Goal: Task Accomplishment & Management: Manage account settings

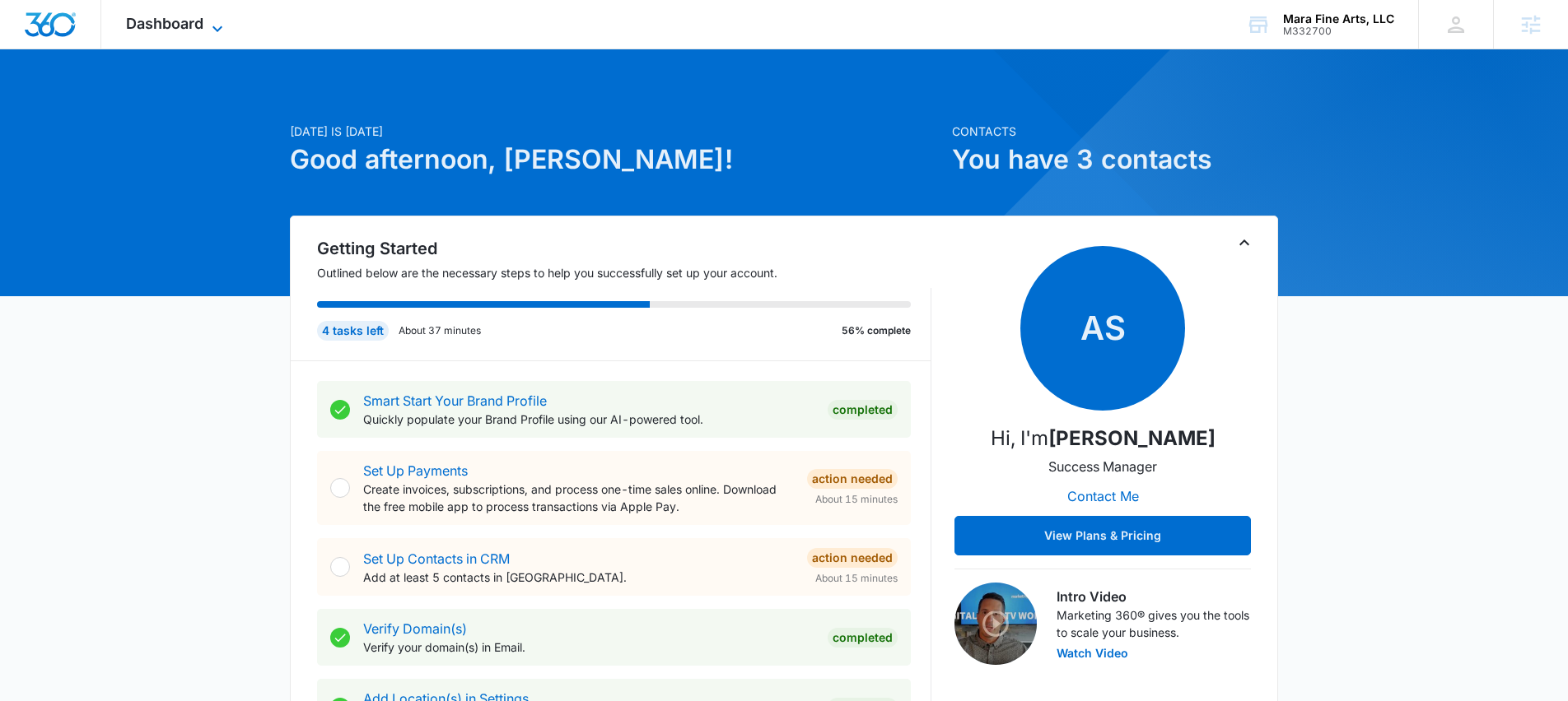
click at [166, 17] on span "Dashboard" at bounding box center [165, 23] width 77 height 17
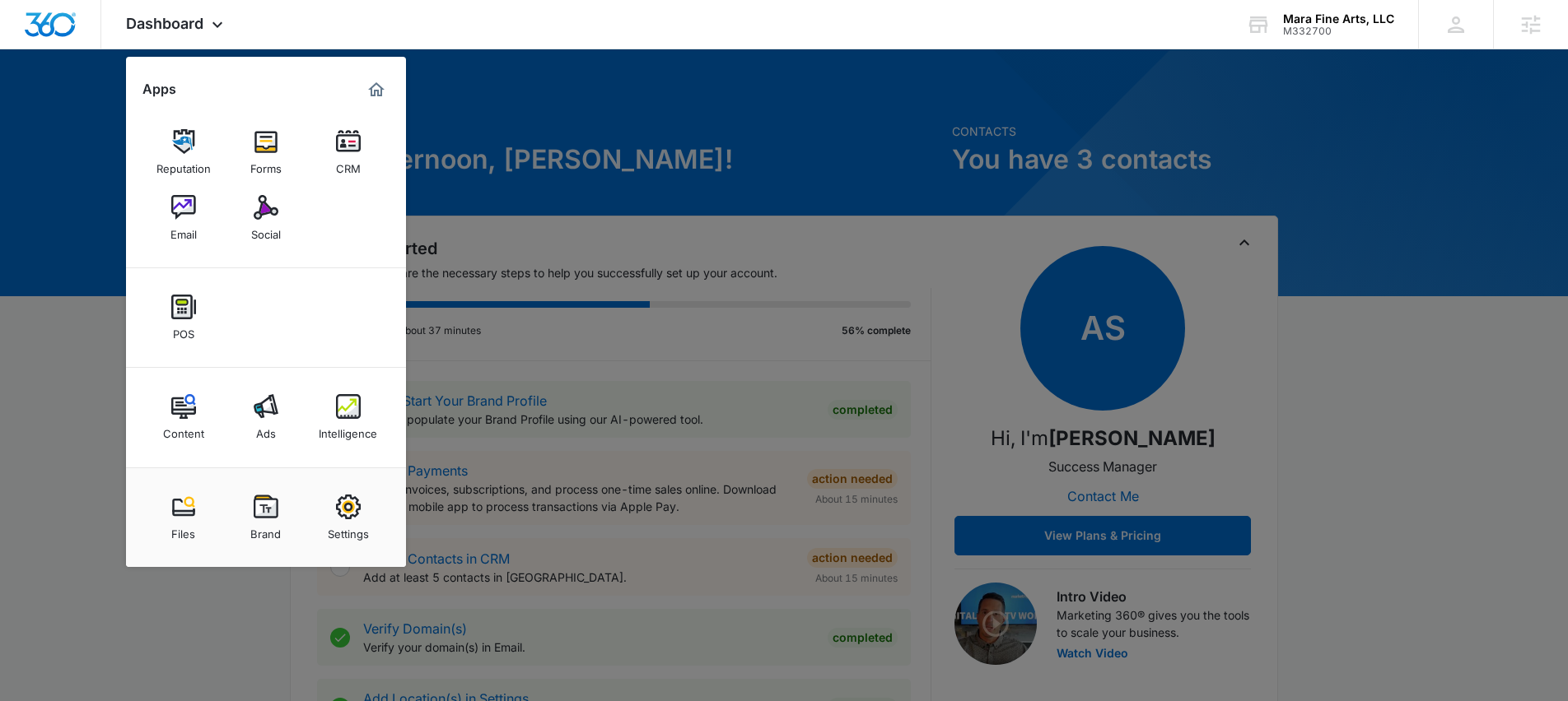
click at [69, 337] on div at bounding box center [784, 350] width 1568 height 701
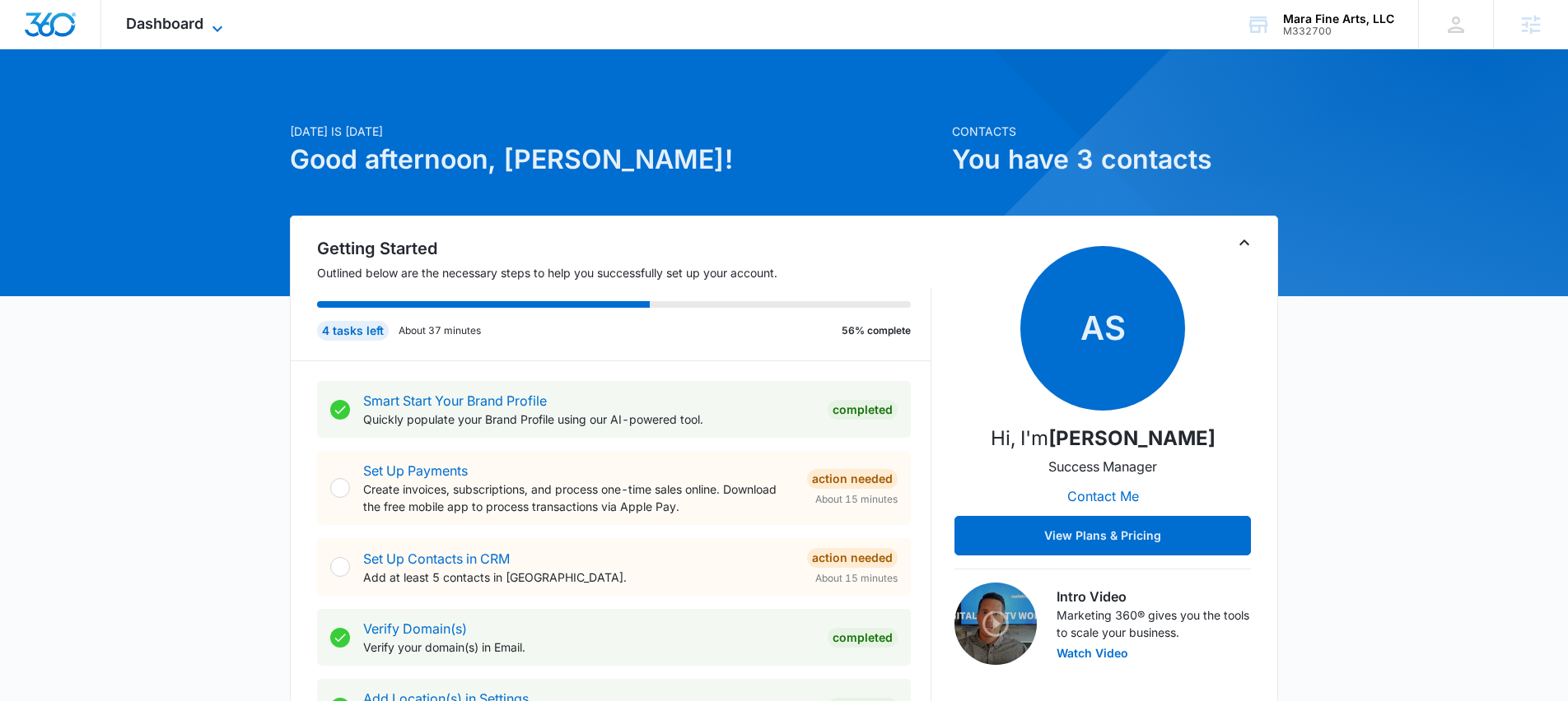
click at [191, 29] on span "Dashboard" at bounding box center [165, 23] width 77 height 17
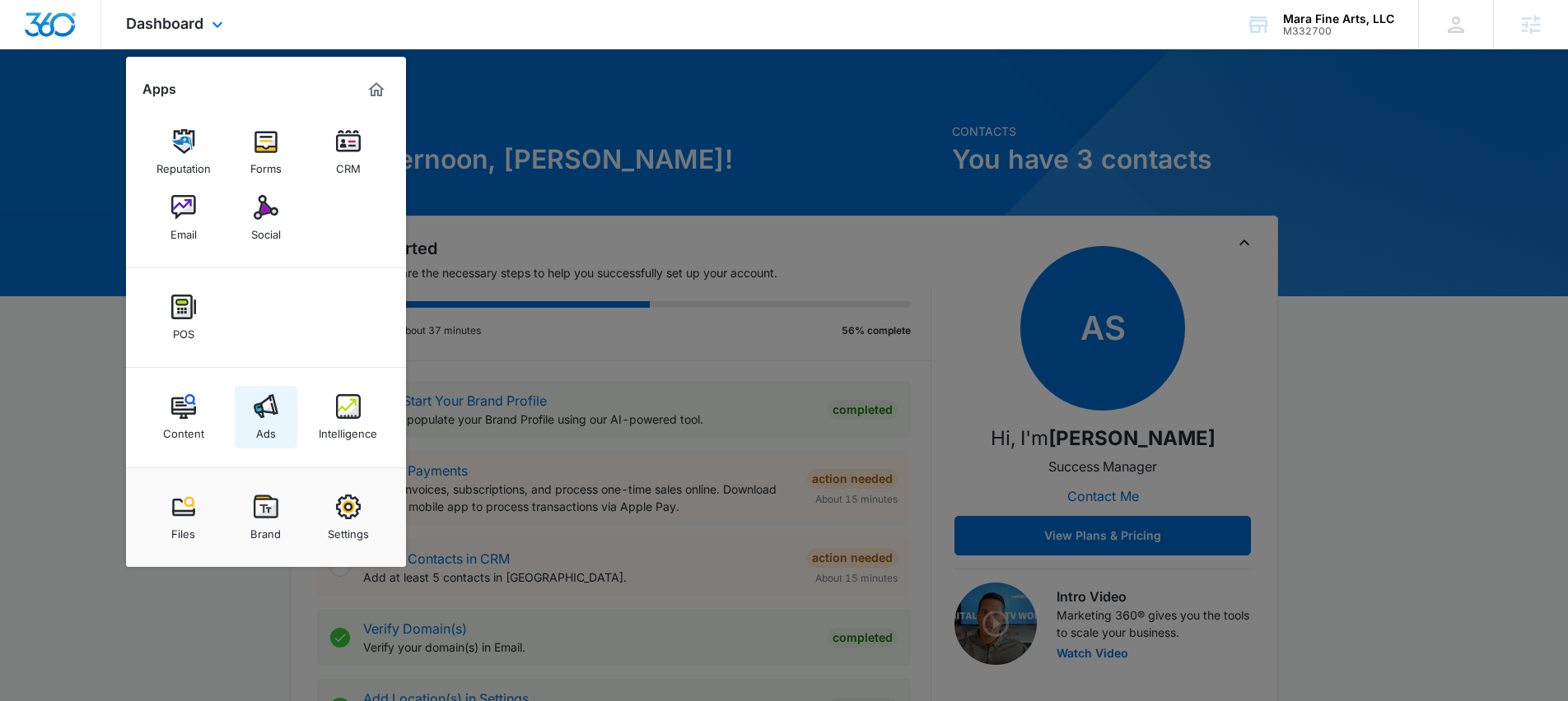
click at [266, 396] on img at bounding box center [266, 407] width 25 height 25
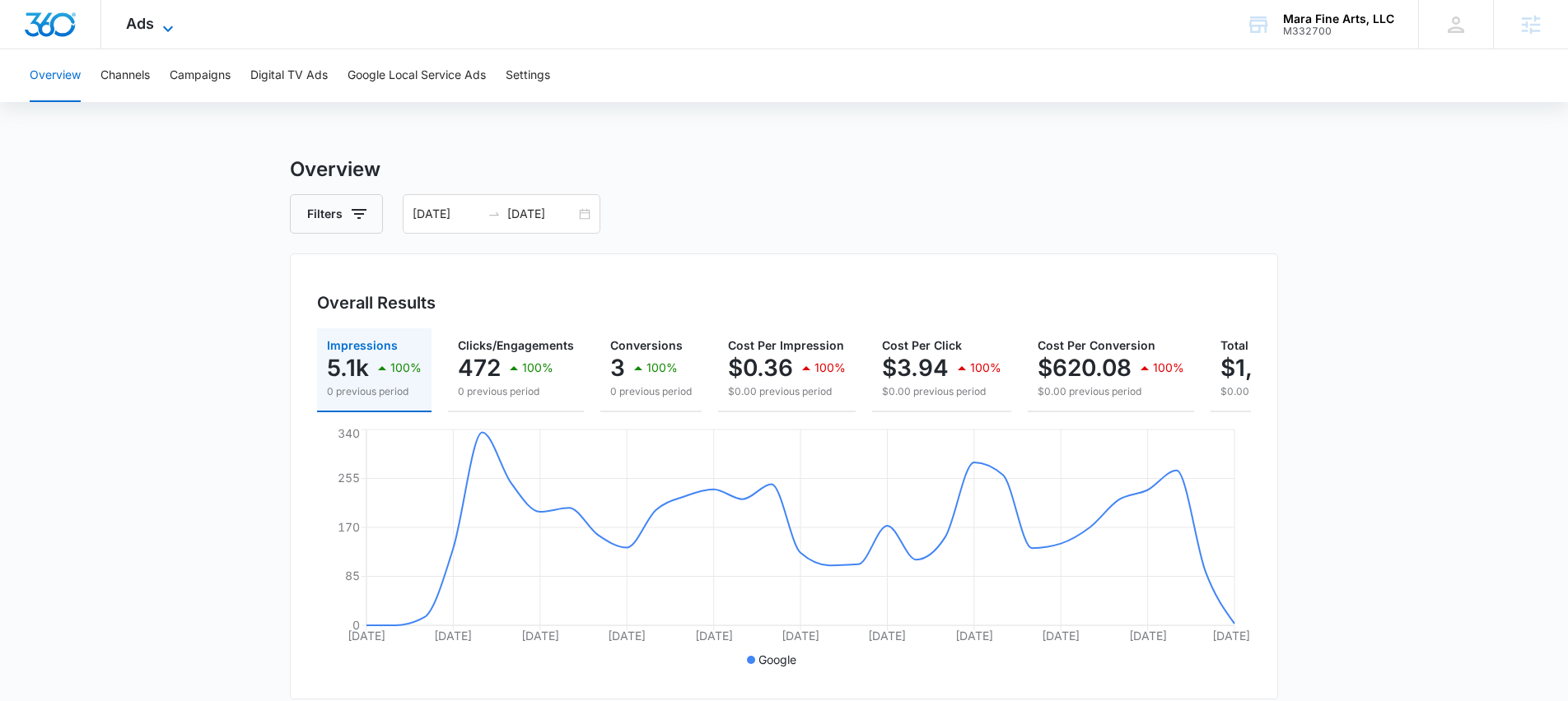
click at [145, 30] on span "Ads" at bounding box center [140, 23] width 28 height 17
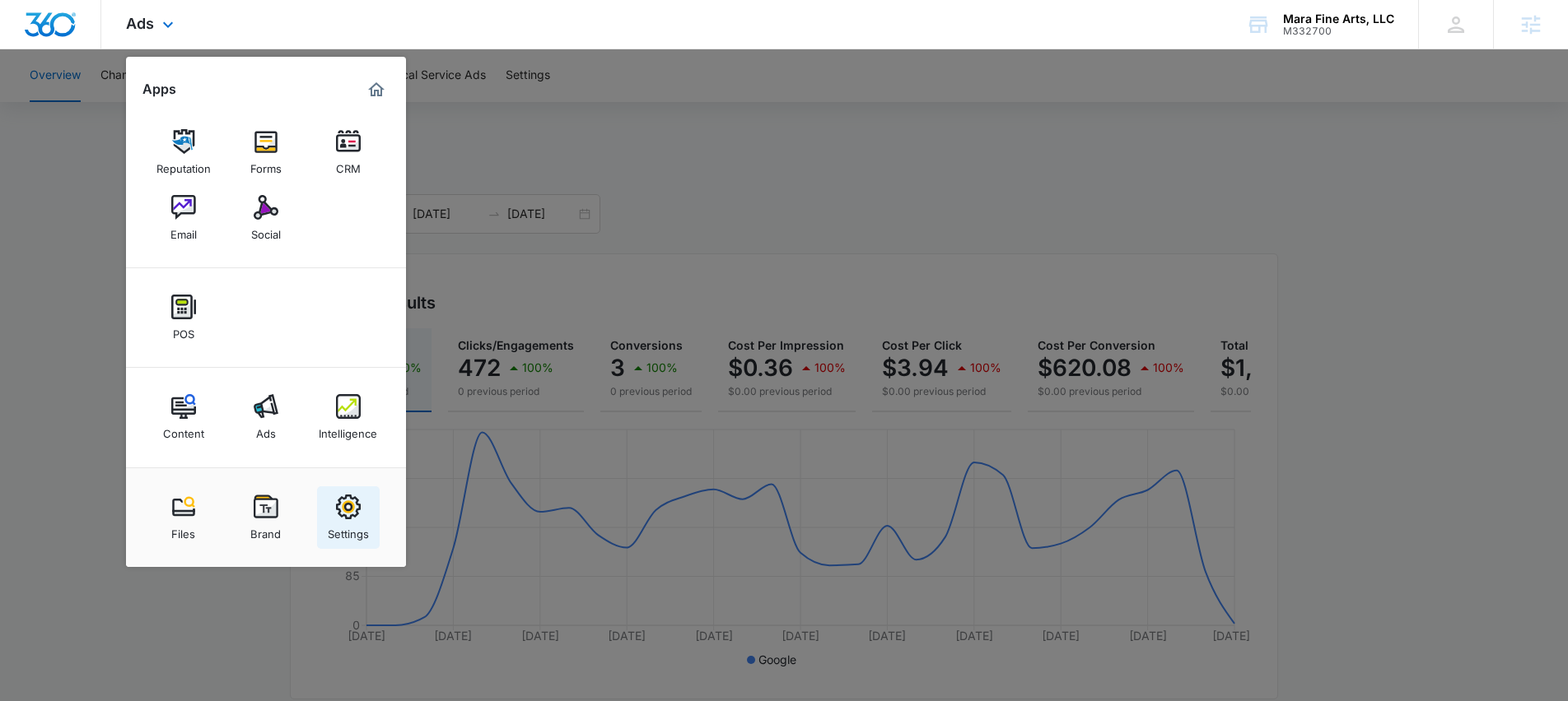
click at [344, 503] on img at bounding box center [348, 507] width 25 height 25
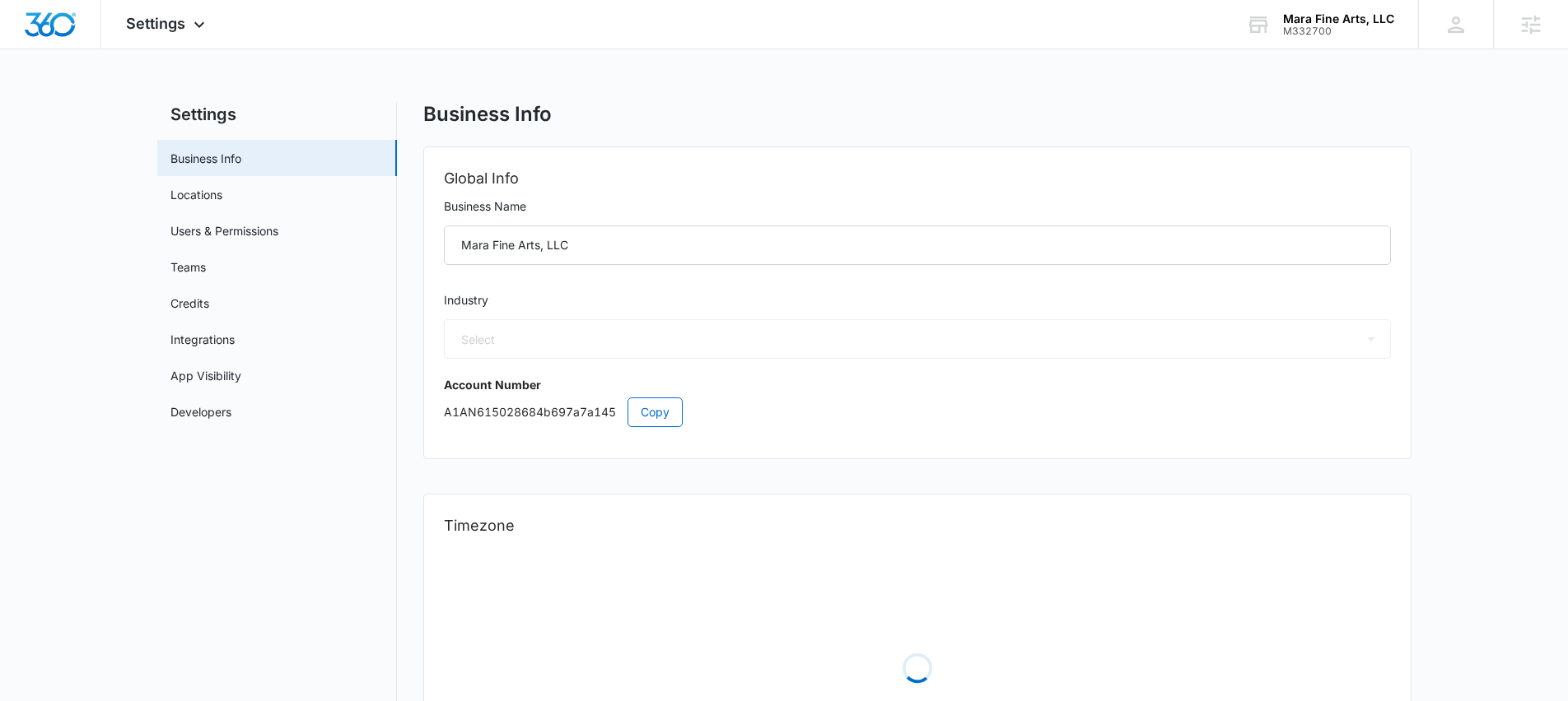
select select "54"
select select "US"
select select "America/New_York"
click at [226, 228] on link "Users & Permissions" at bounding box center [224, 231] width 108 height 17
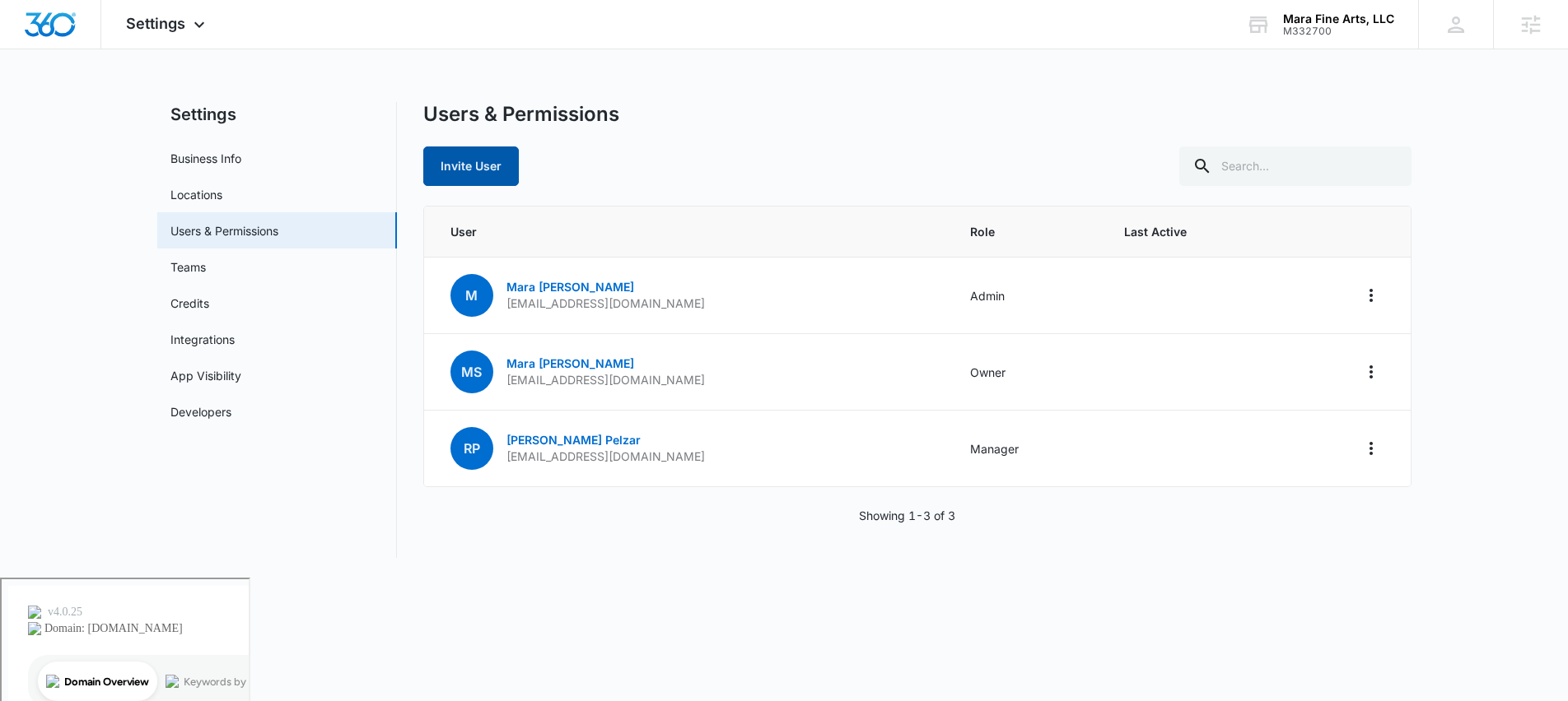
click at [481, 164] on button "Invite User" at bounding box center [471, 166] width 95 height 40
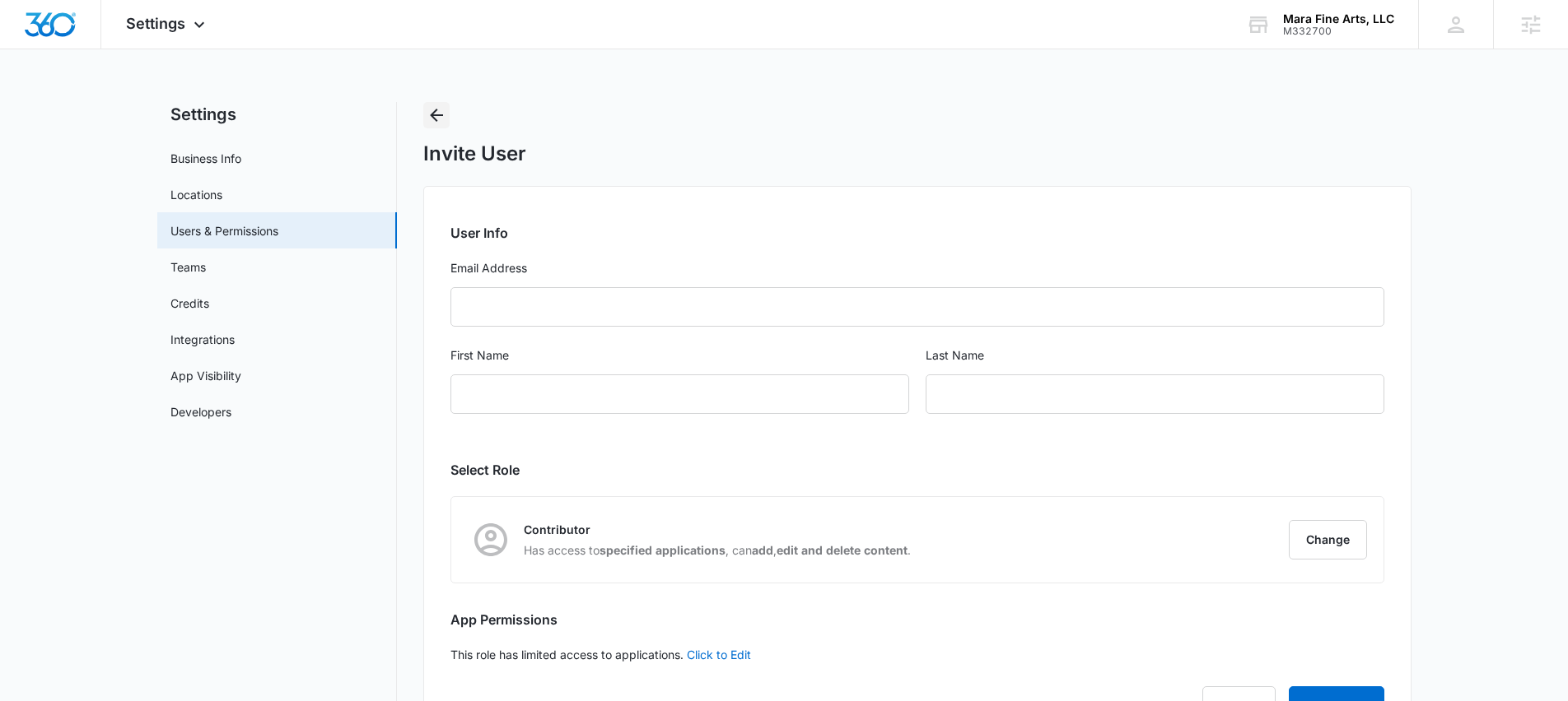
click at [442, 117] on icon "Back" at bounding box center [436, 115] width 20 height 20
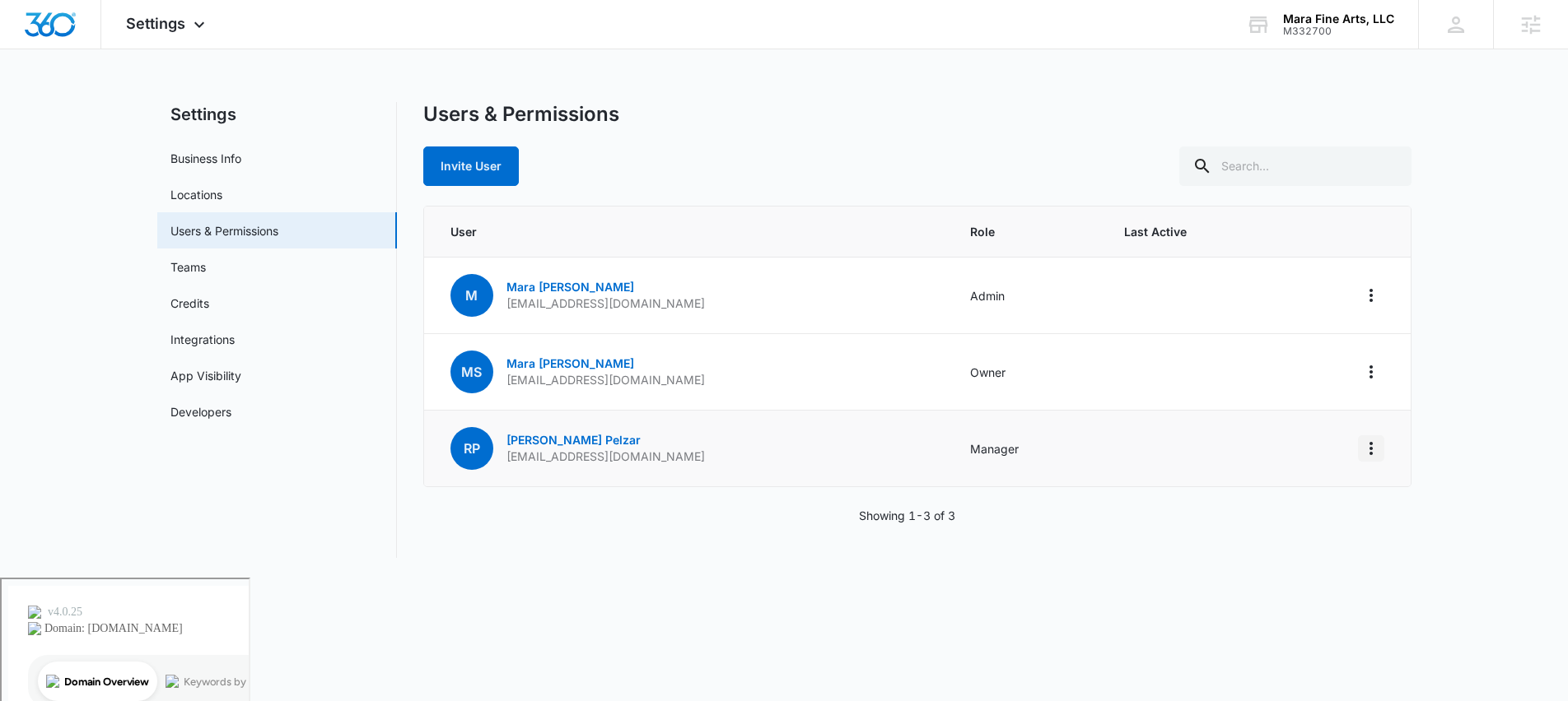
click at [1371, 448] on icon "Actions" at bounding box center [1371, 448] width 3 height 13
click at [607, 584] on body "Settings Apps Reputation Forms CRM Email Social POS Content Ads Intelligence Fi…" at bounding box center [784, 354] width 1568 height 709
click at [410, 381] on div "Settings Business Info Locations Users & Permissions Teams Credits Integrations…" at bounding box center [784, 330] width 1255 height 456
click at [75, 31] on img "Dashboard" at bounding box center [50, 24] width 53 height 25
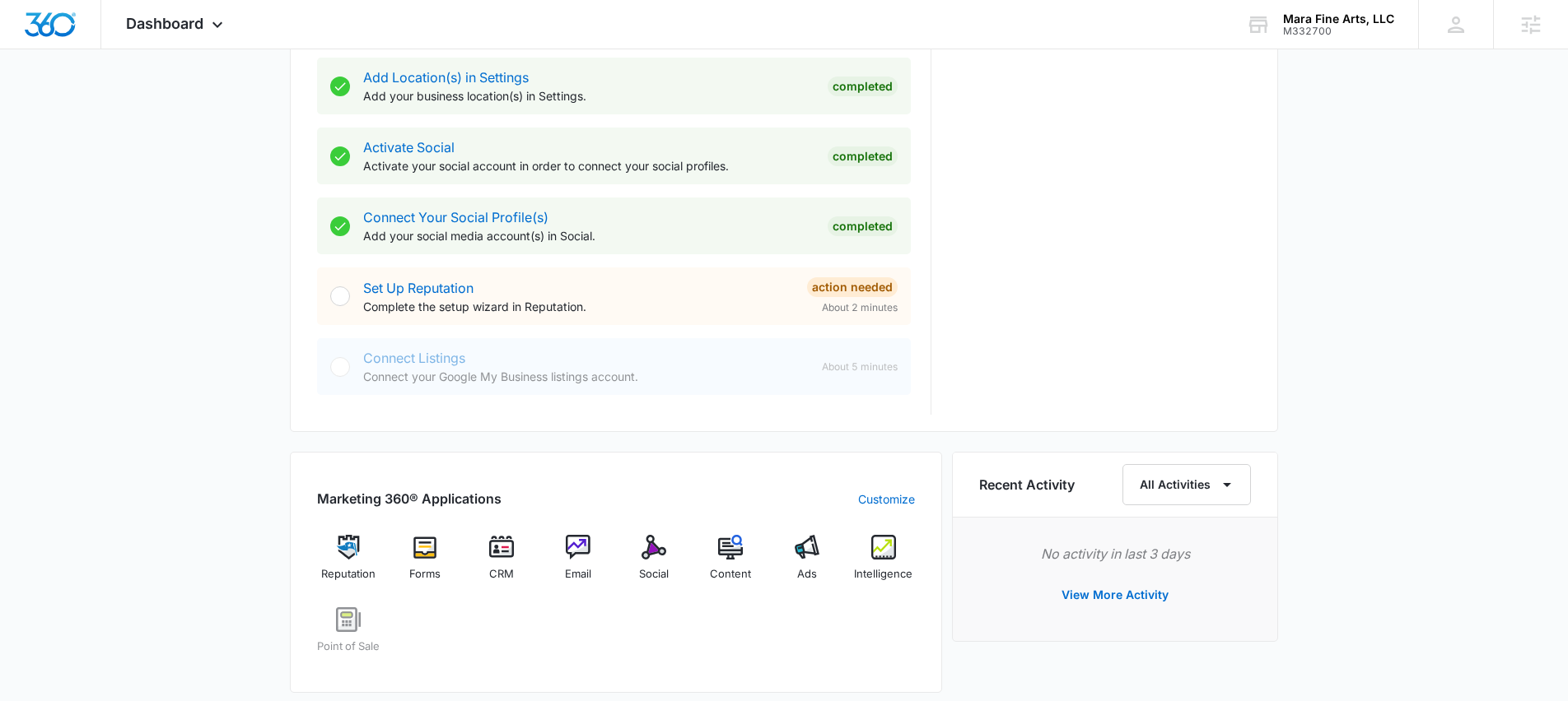
scroll to position [630, 0]
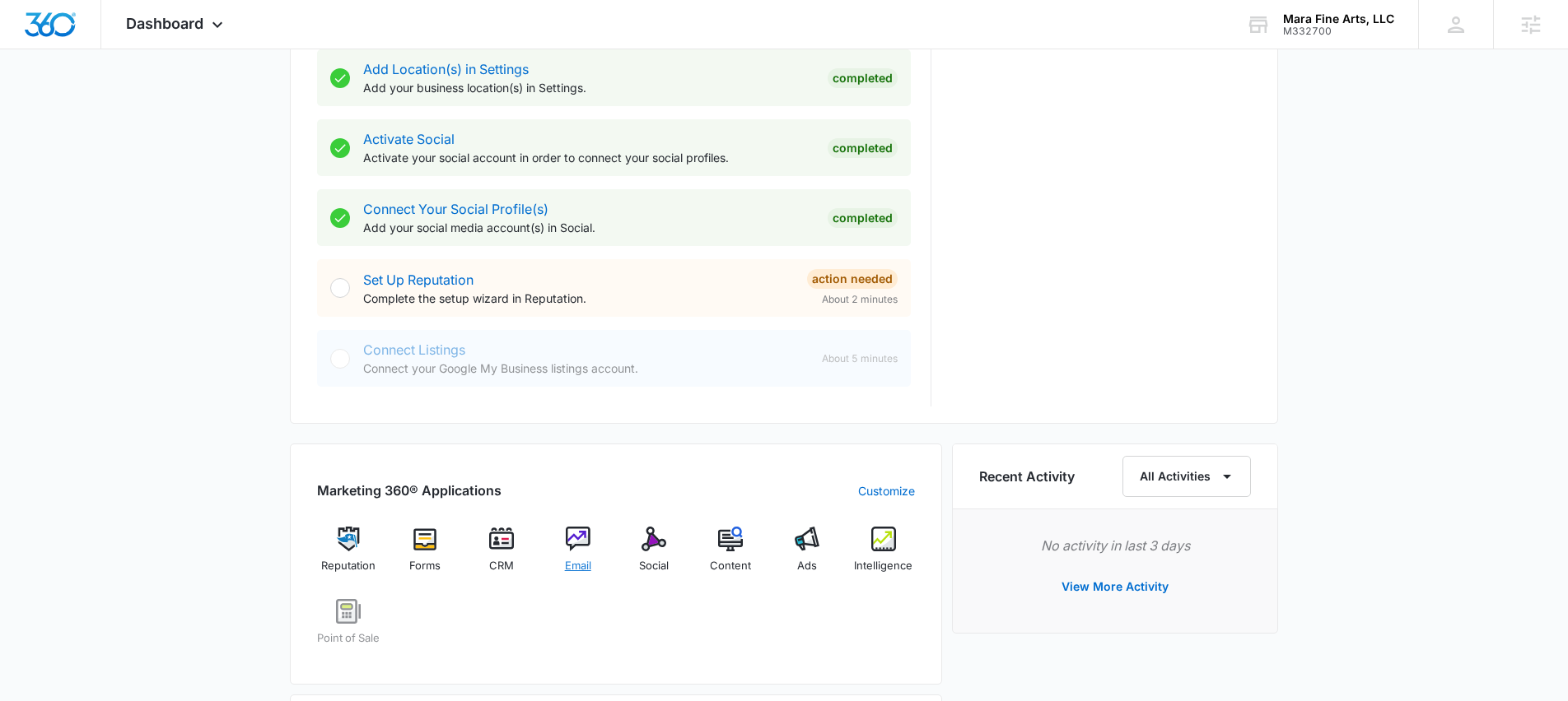
click at [571, 556] on div "Email" at bounding box center [578, 556] width 63 height 59
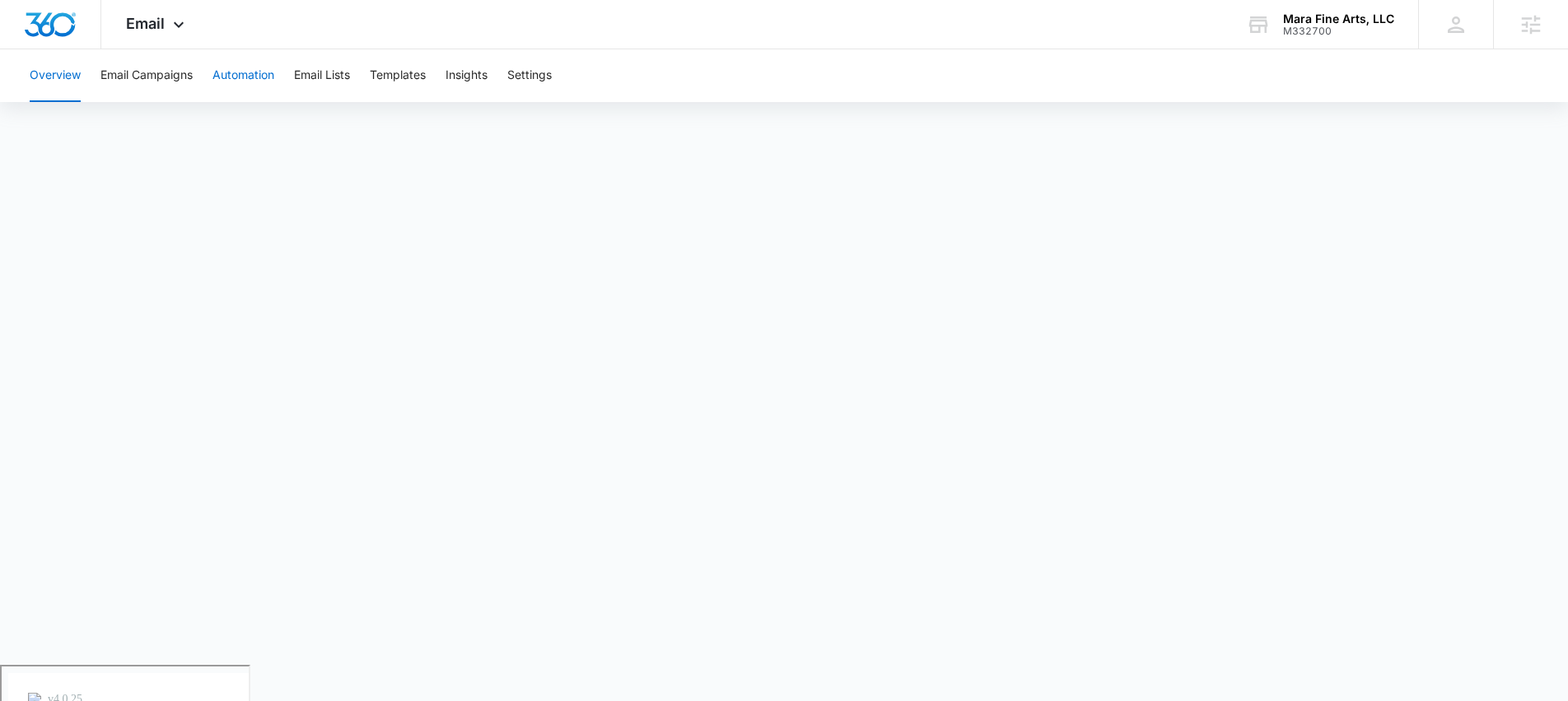
click at [240, 75] on button "Automation" at bounding box center [242, 75] width 61 height 53
click at [405, 75] on button "Templates" at bounding box center [397, 75] width 56 height 53
click at [156, 26] on span "Email" at bounding box center [145, 23] width 39 height 17
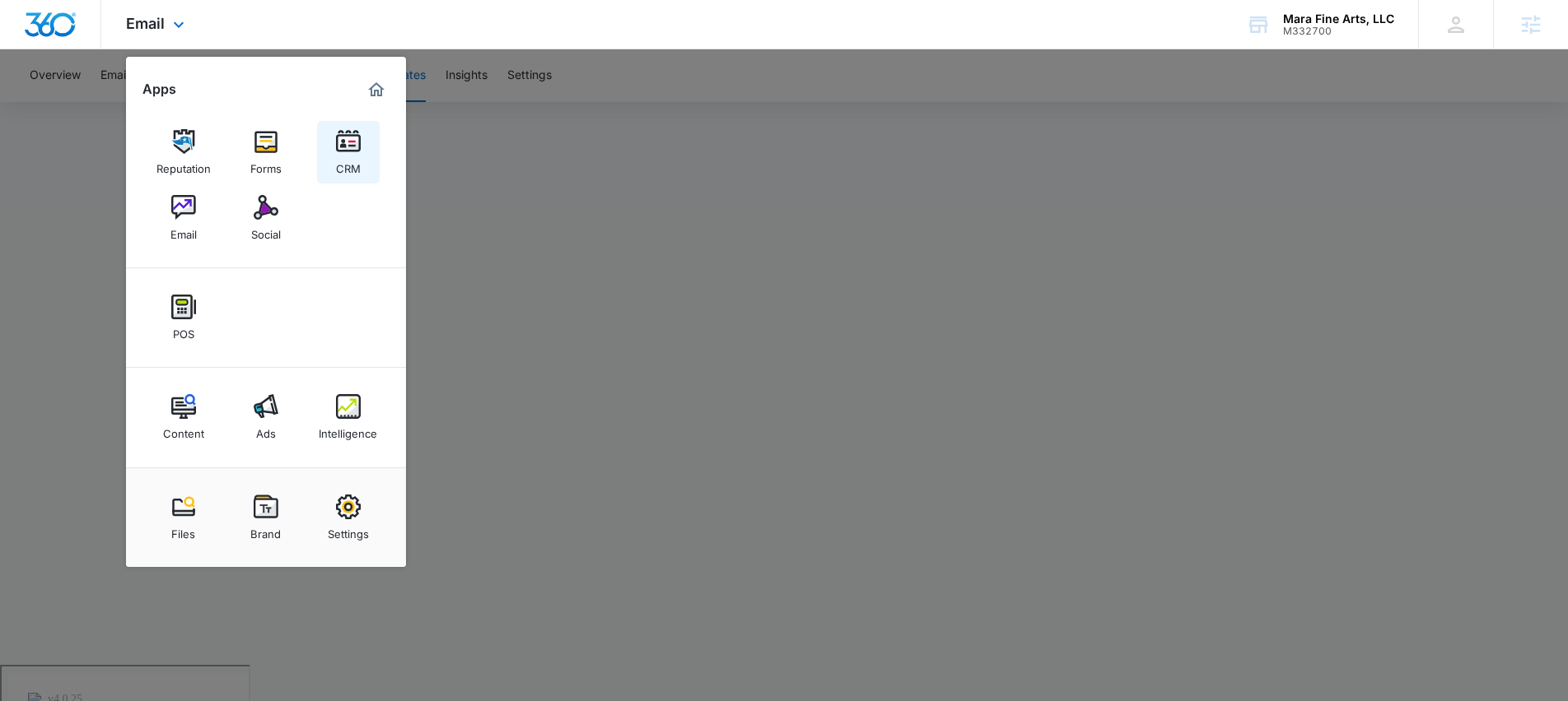
click at [358, 156] on div "CRM" at bounding box center [348, 164] width 25 height 22
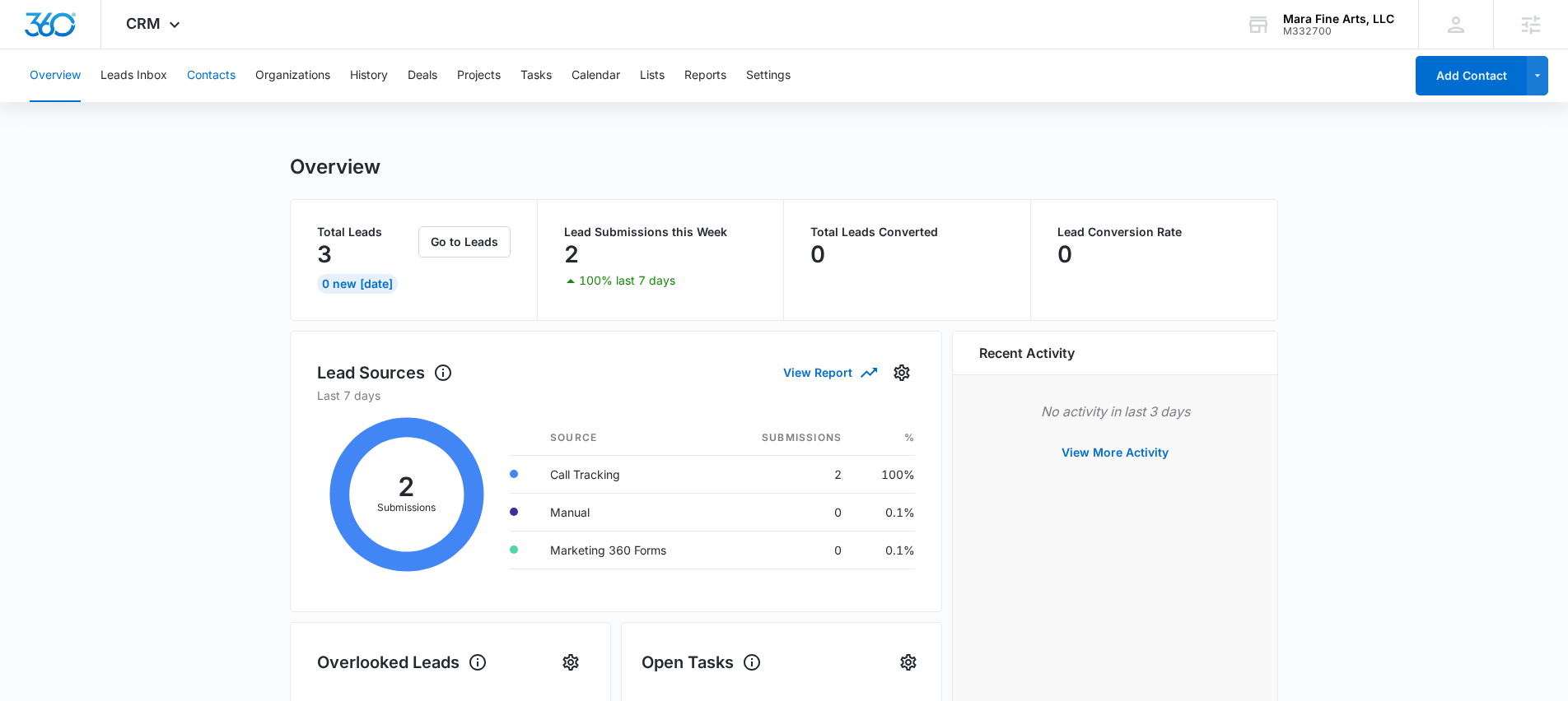
click at [196, 80] on button "Contacts" at bounding box center [211, 75] width 48 height 53
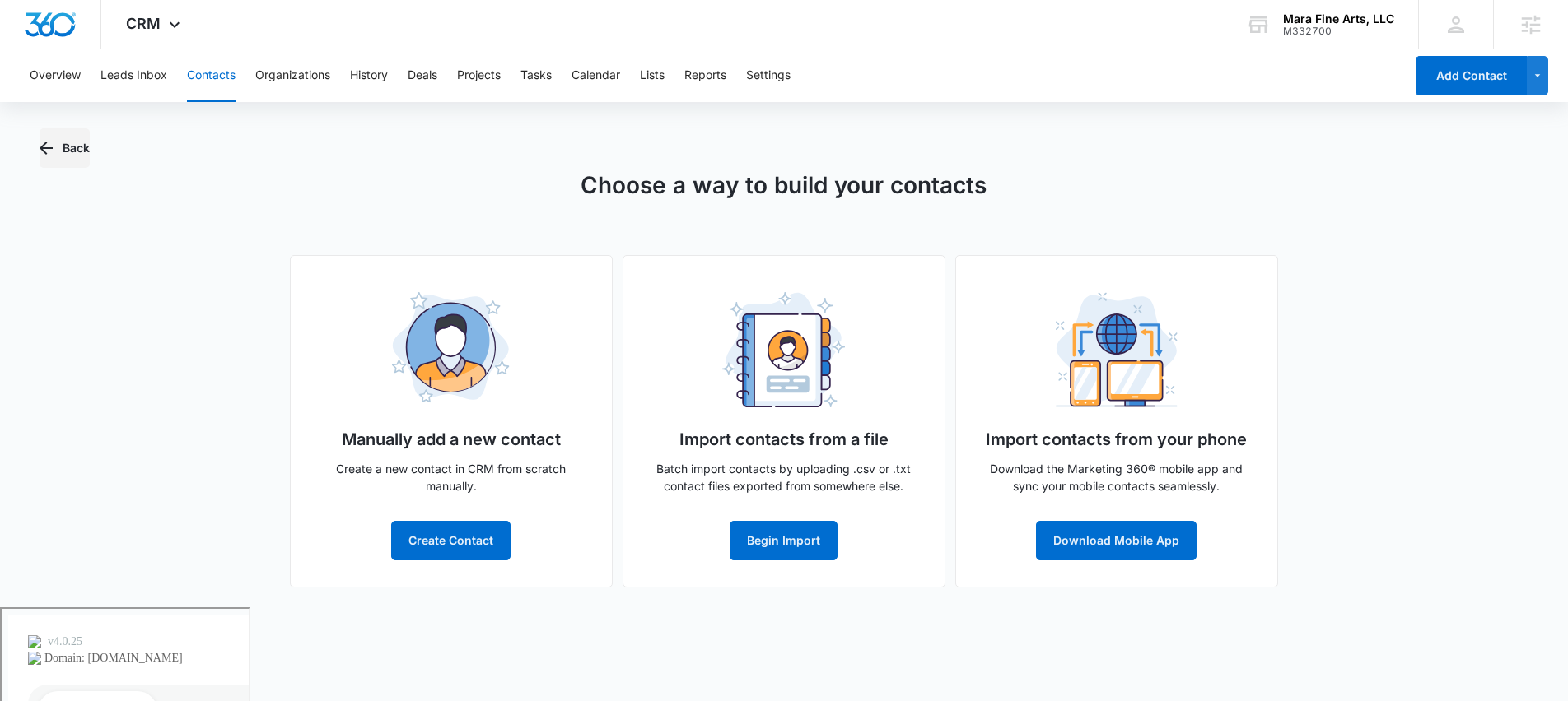
click at [43, 150] on icon "button" at bounding box center [46, 148] width 20 height 20
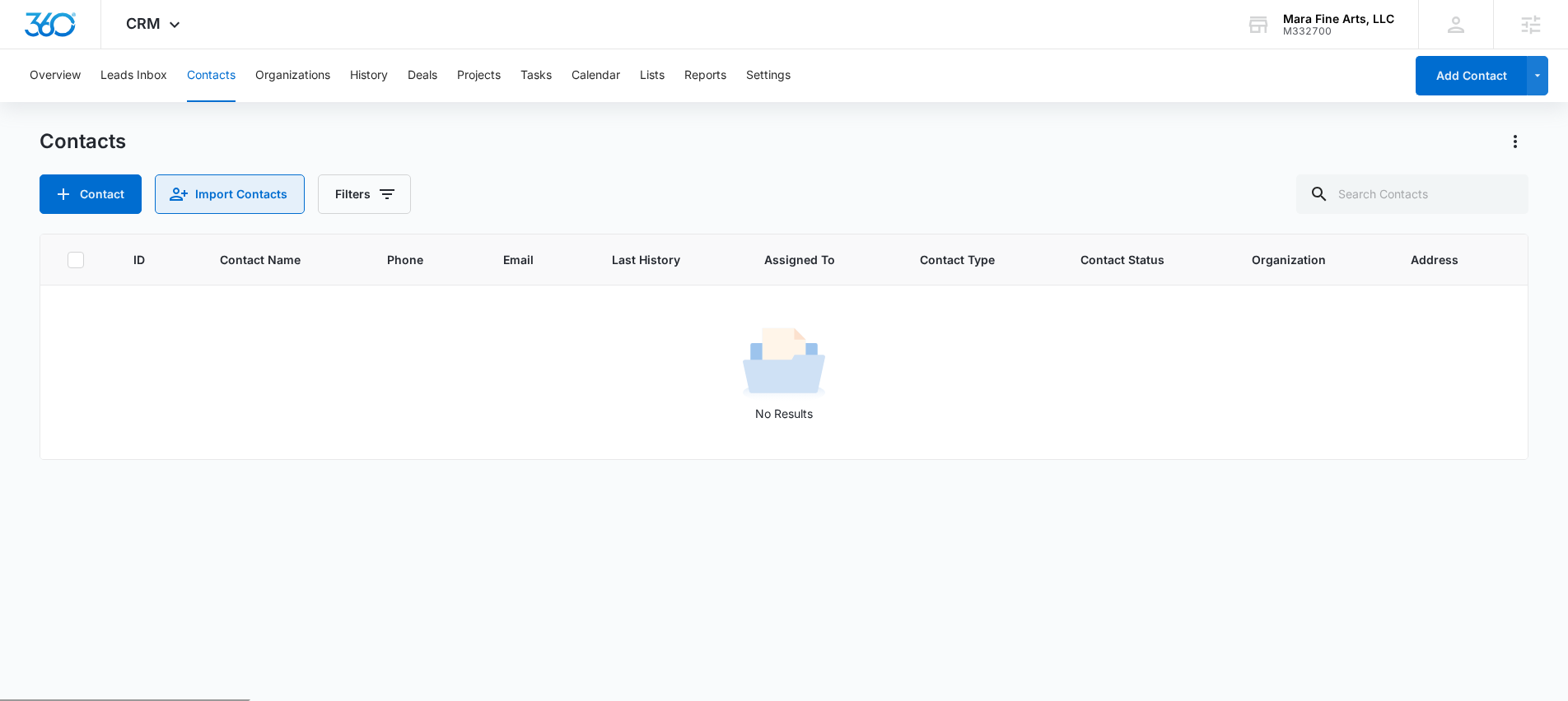
click at [209, 199] on button "Import Contacts" at bounding box center [229, 195] width 150 height 40
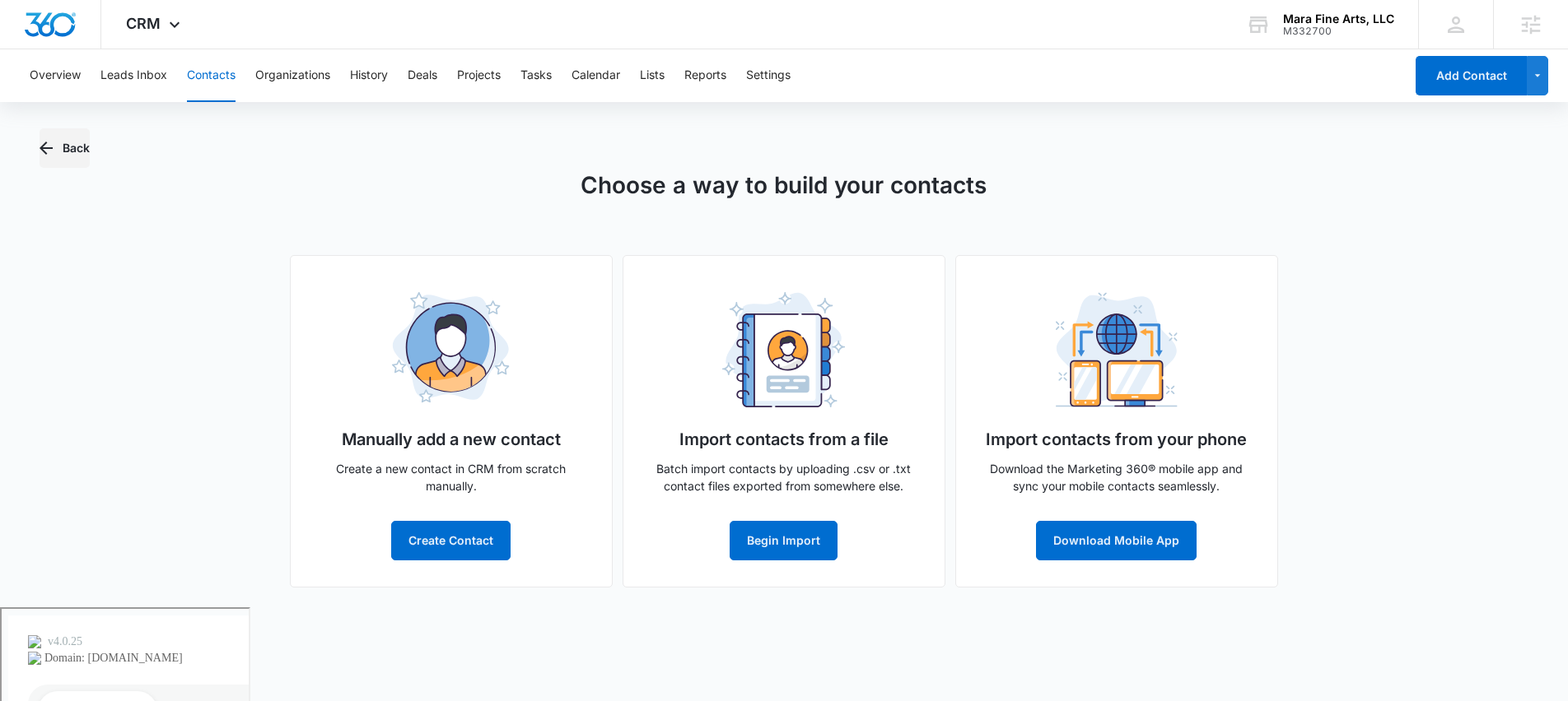
click at [75, 145] on button "Back" at bounding box center [65, 148] width 50 height 40
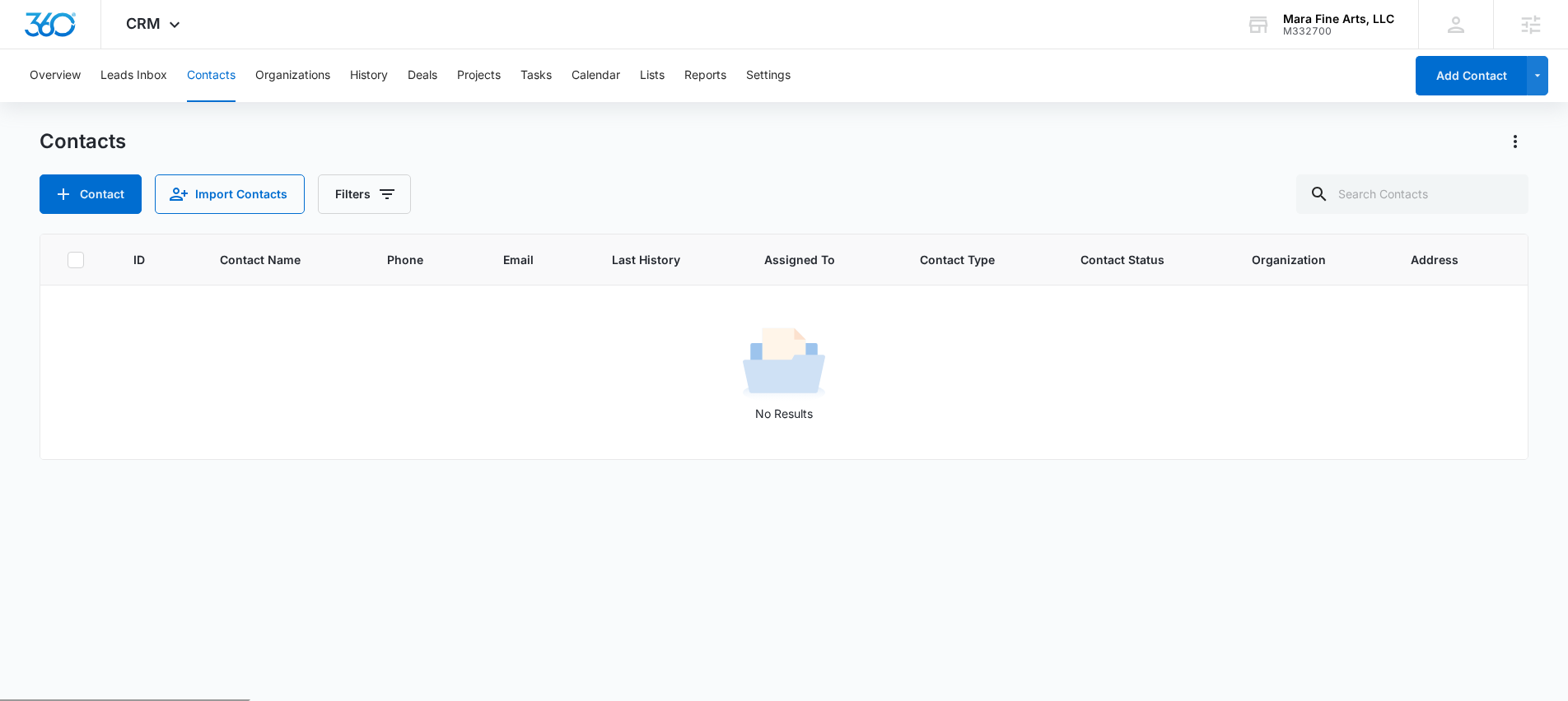
click at [333, 130] on div "Contacts" at bounding box center [784, 141] width 1490 height 26
click at [141, 28] on span "CRM" at bounding box center [144, 23] width 35 height 17
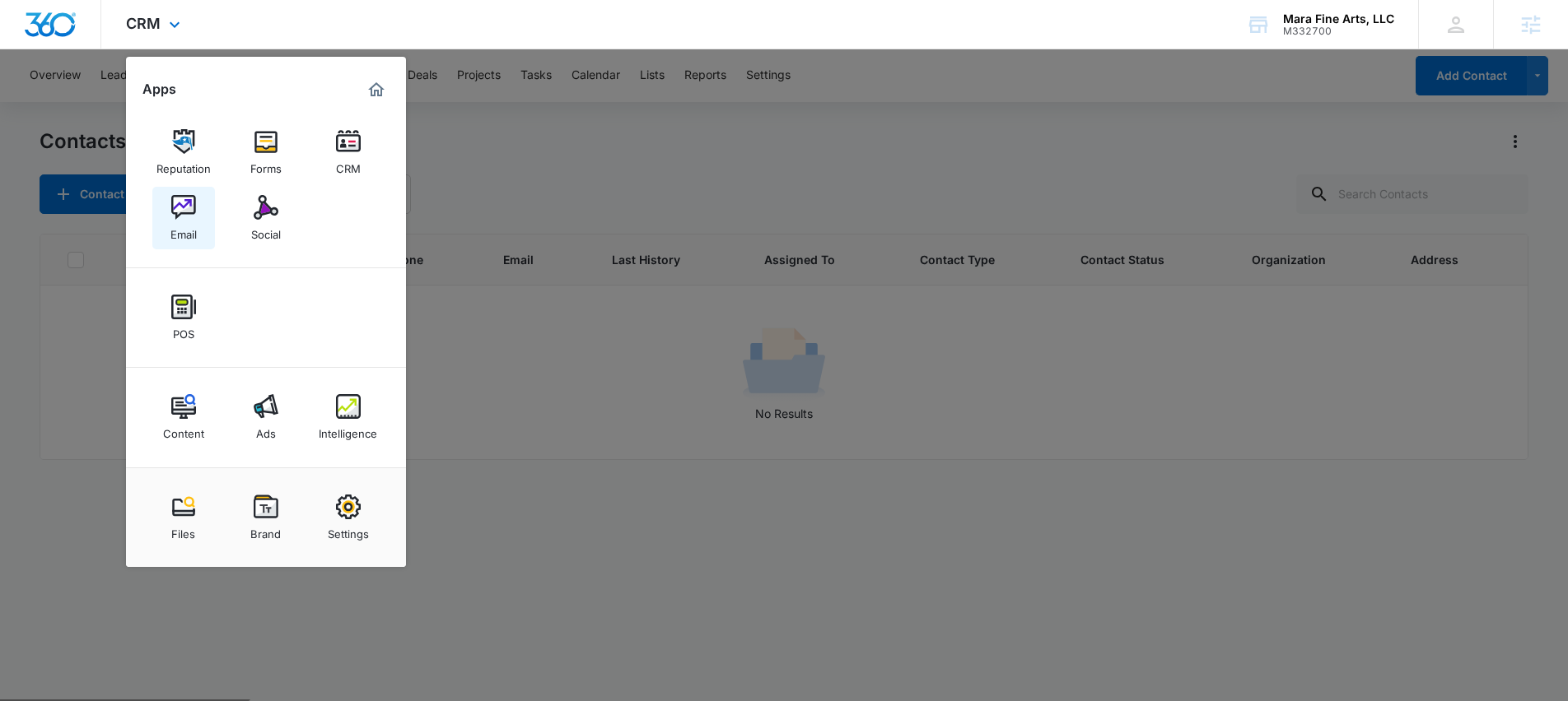
click at [194, 211] on img at bounding box center [184, 207] width 25 height 25
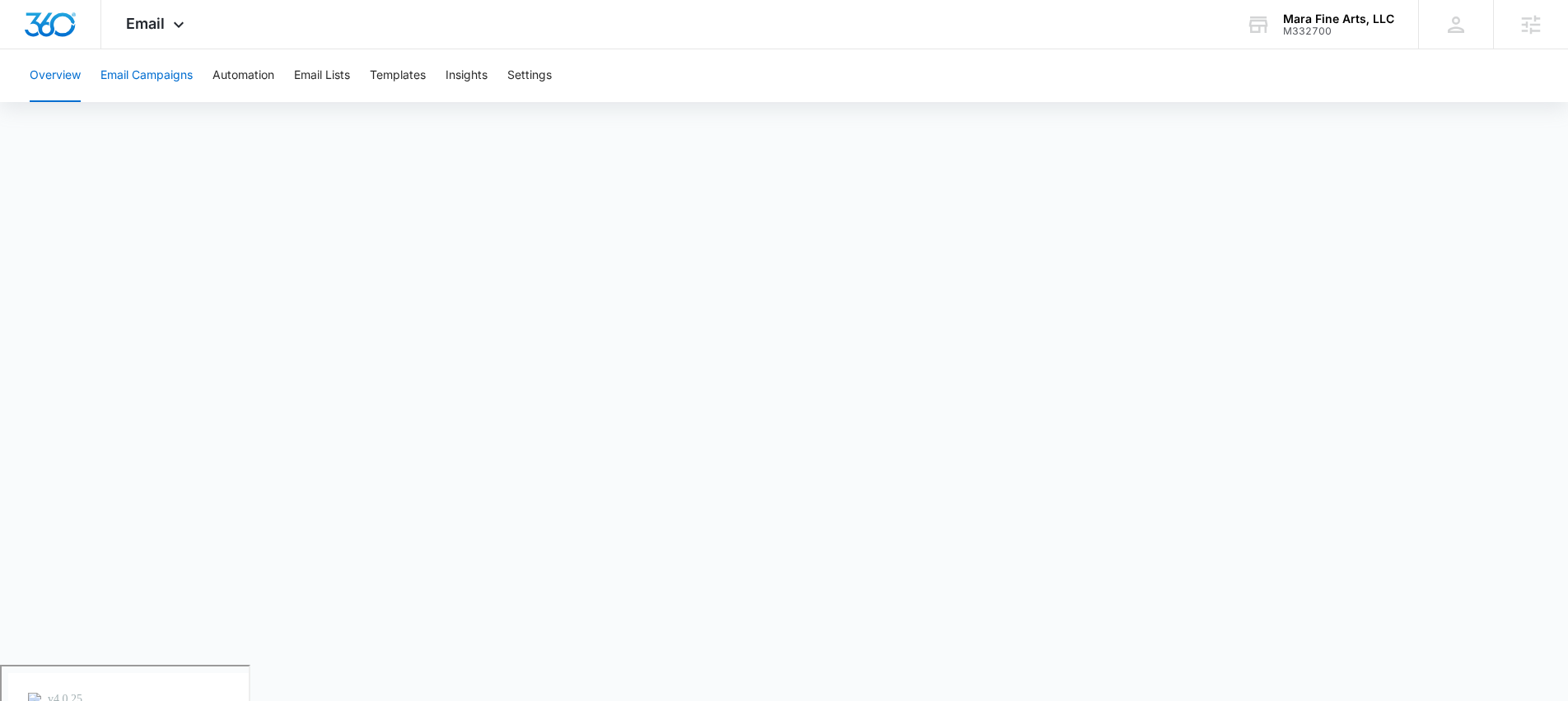
click at [114, 71] on button "Email Campaigns" at bounding box center [146, 75] width 93 height 53
click at [162, 20] on span "Email" at bounding box center [145, 23] width 39 height 17
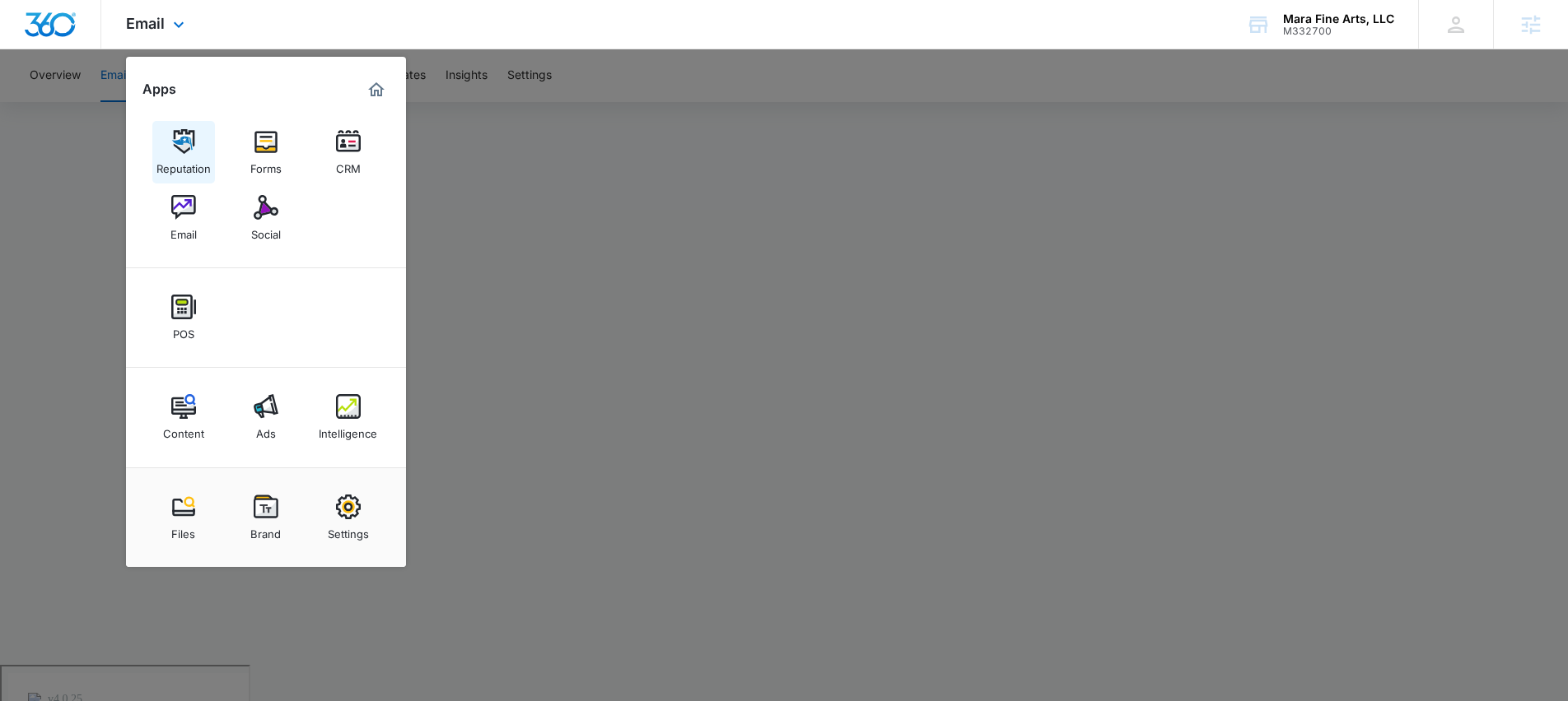
click at [190, 139] on img at bounding box center [184, 141] width 25 height 25
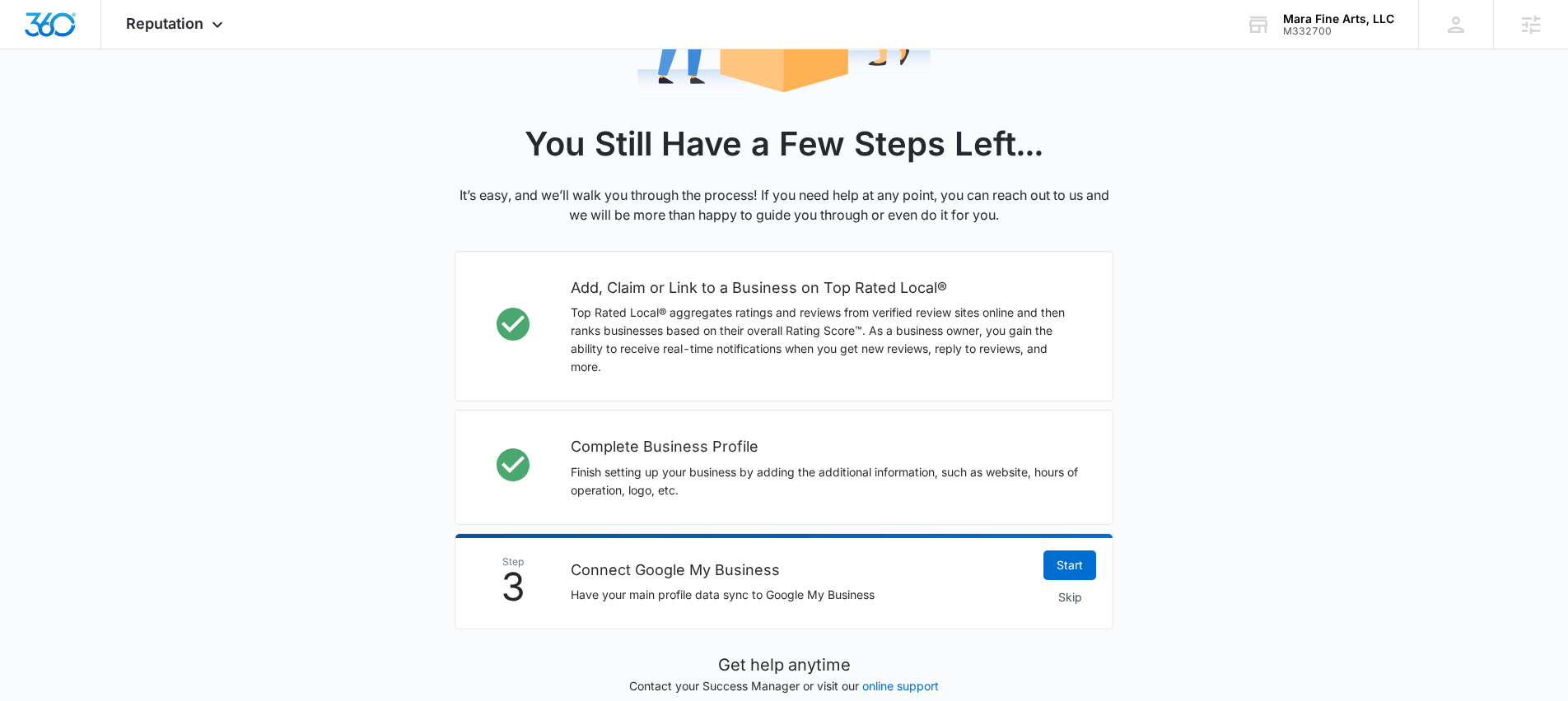
scroll to position [296, 0]
click at [173, 26] on span "Reputation" at bounding box center [165, 23] width 77 height 17
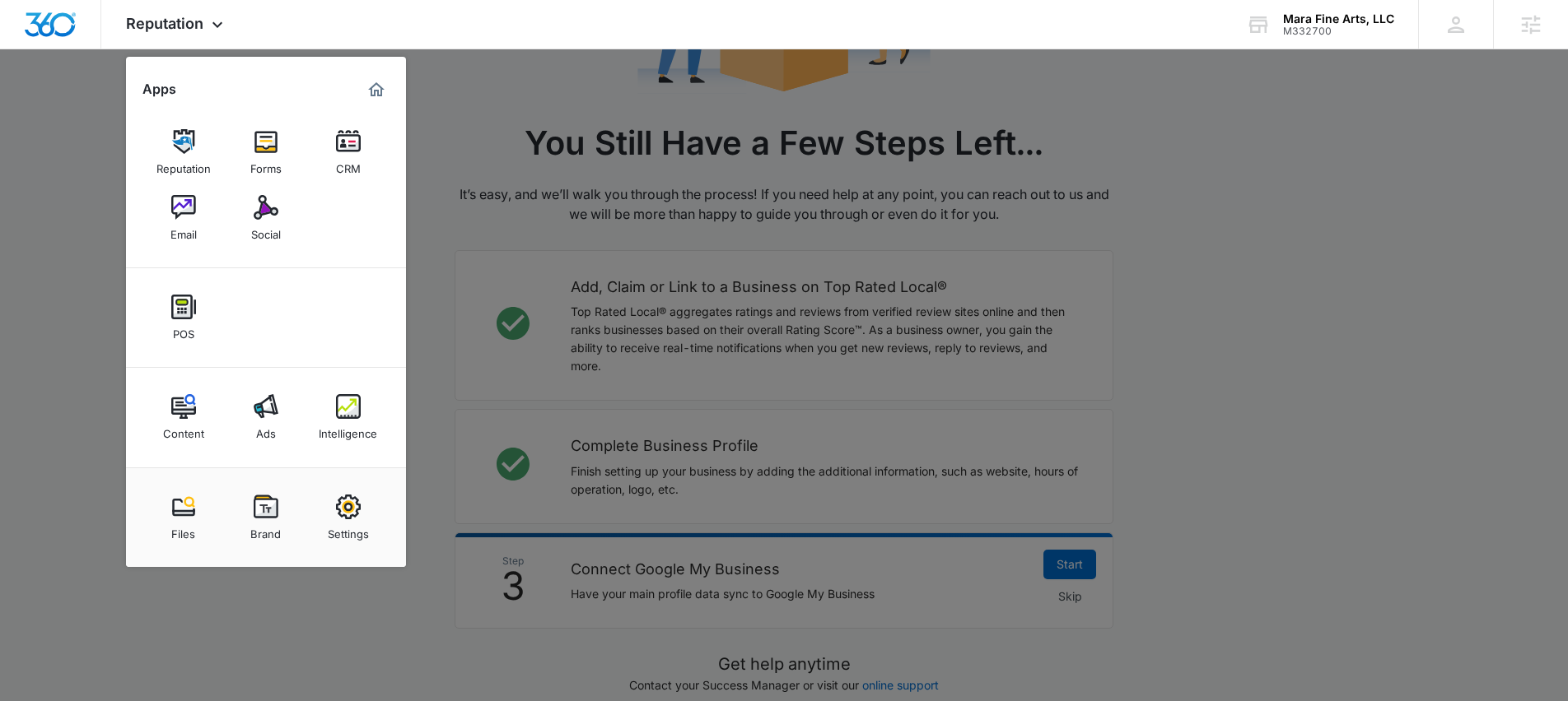
click at [261, 215] on img at bounding box center [266, 207] width 25 height 25
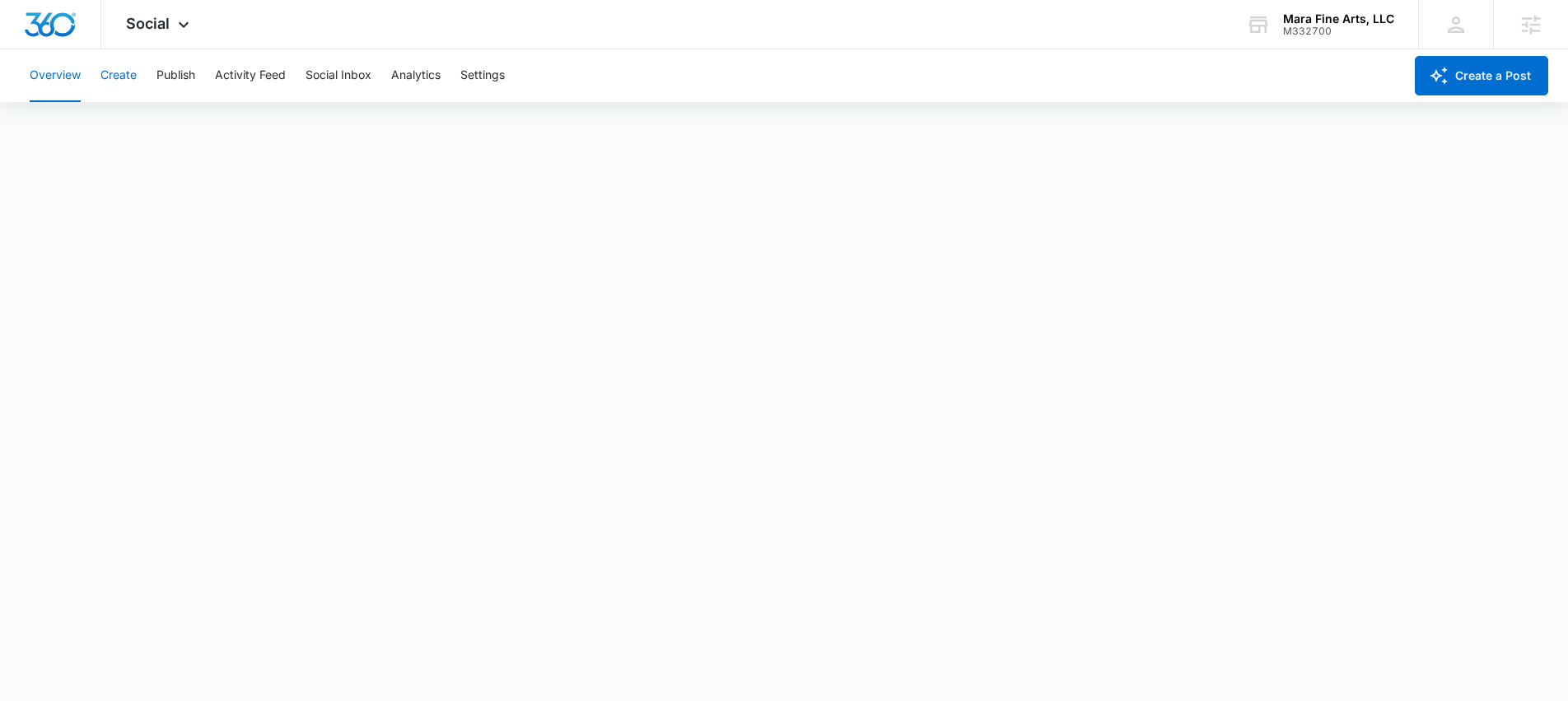
click at [106, 73] on button "Create" at bounding box center [119, 75] width 36 height 53
click at [36, 75] on button "Overview" at bounding box center [55, 75] width 51 height 53
click at [155, 34] on div "Social Apps Reputation Forms CRM Email Social POS Content Ads Intelligence File…" at bounding box center [159, 24] width 117 height 48
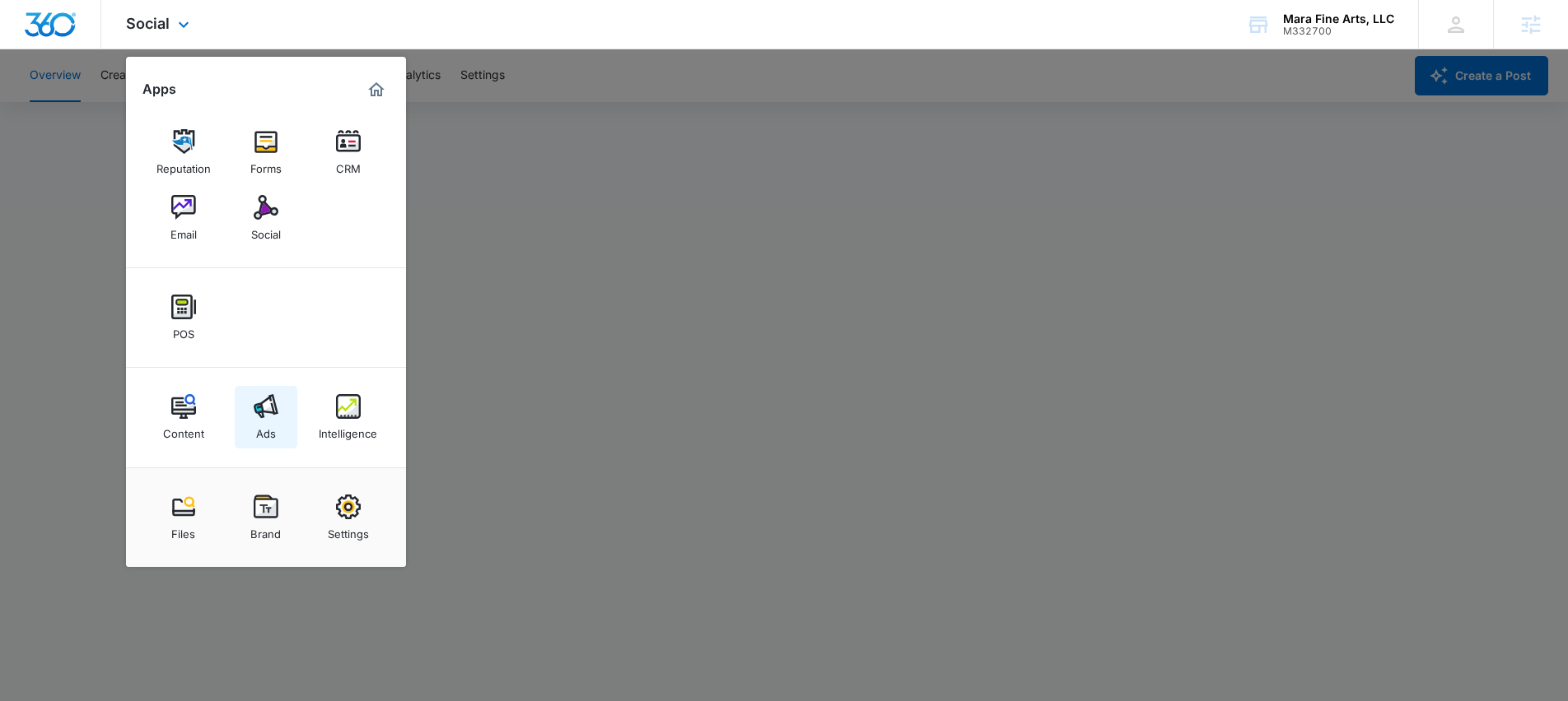
click at [270, 424] on div "Ads" at bounding box center [266, 429] width 20 height 22
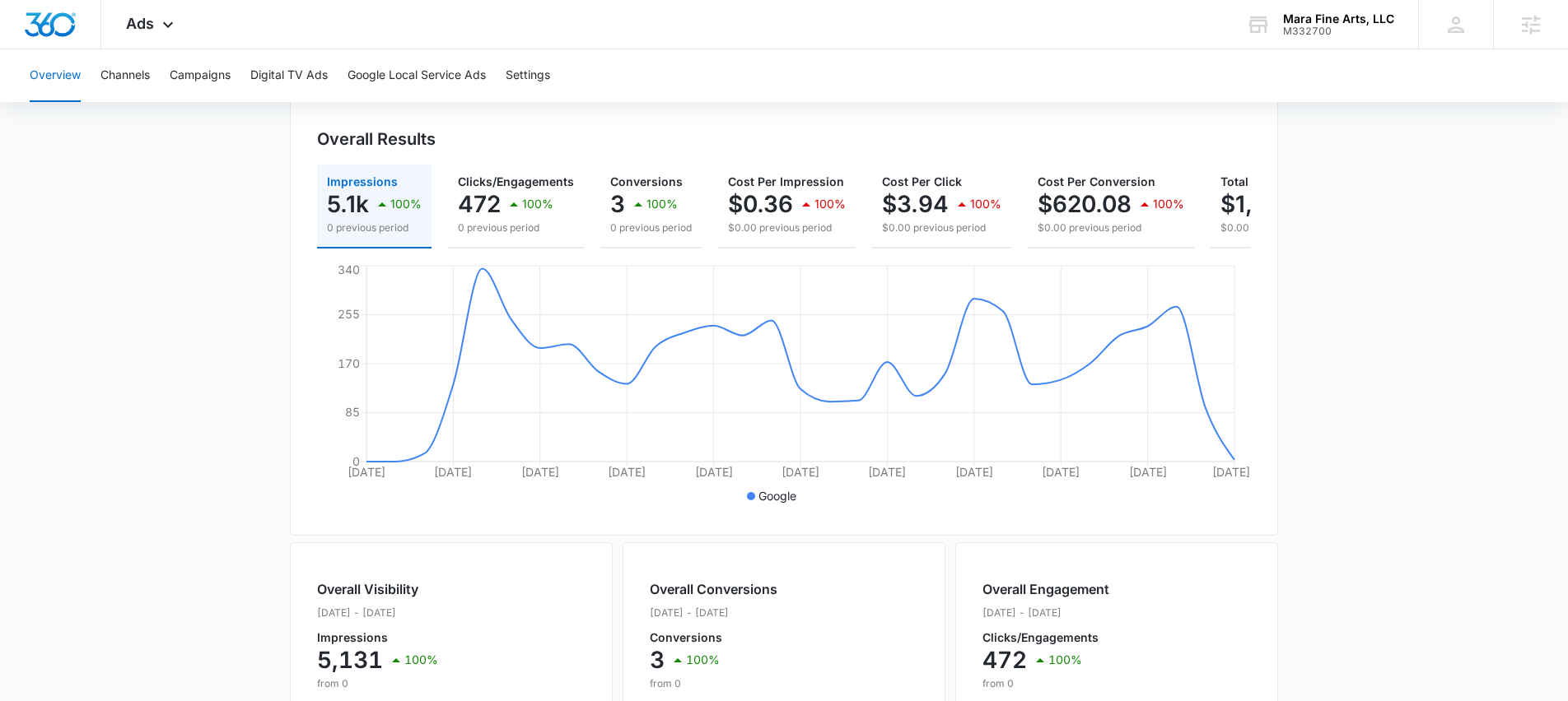
scroll to position [160, 0]
click at [151, 25] on span "Ads" at bounding box center [140, 23] width 28 height 17
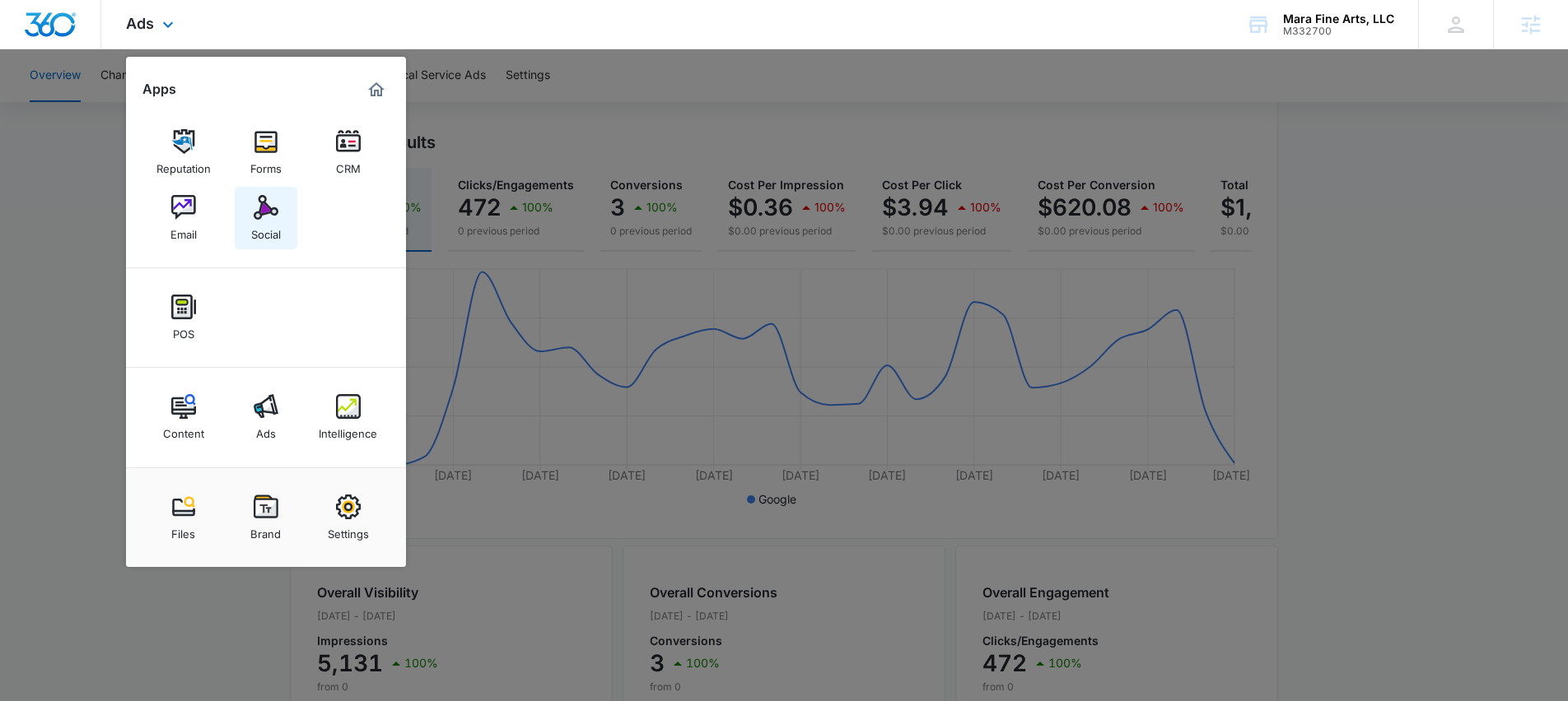
click at [264, 215] on img at bounding box center [266, 207] width 25 height 25
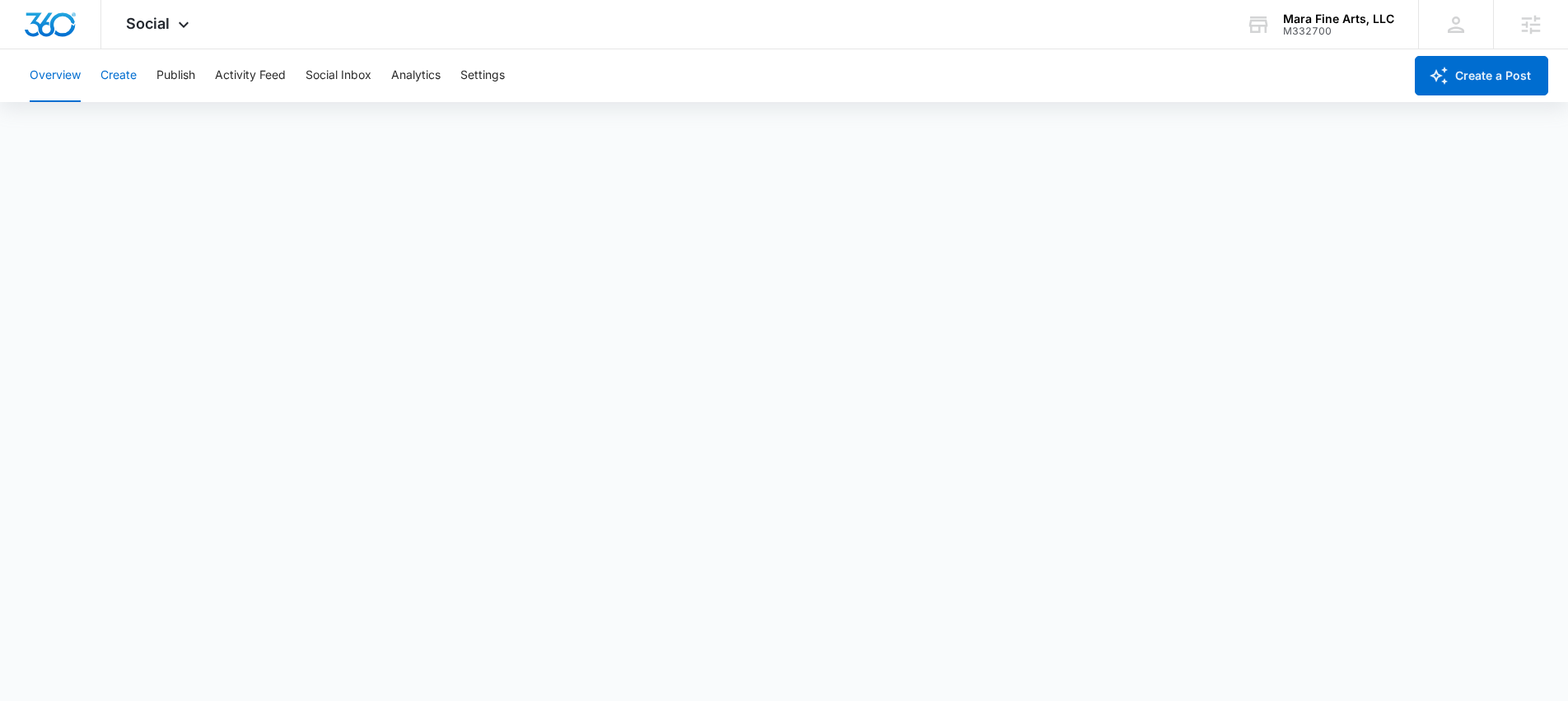
click at [113, 74] on button "Create" at bounding box center [119, 75] width 36 height 53
click at [289, 26] on div "Social Apps Reputation Forms CRM Email Social POS Content Ads Intelligence File…" at bounding box center [784, 24] width 1568 height 49
click at [165, 28] on span "Social" at bounding box center [148, 23] width 43 height 17
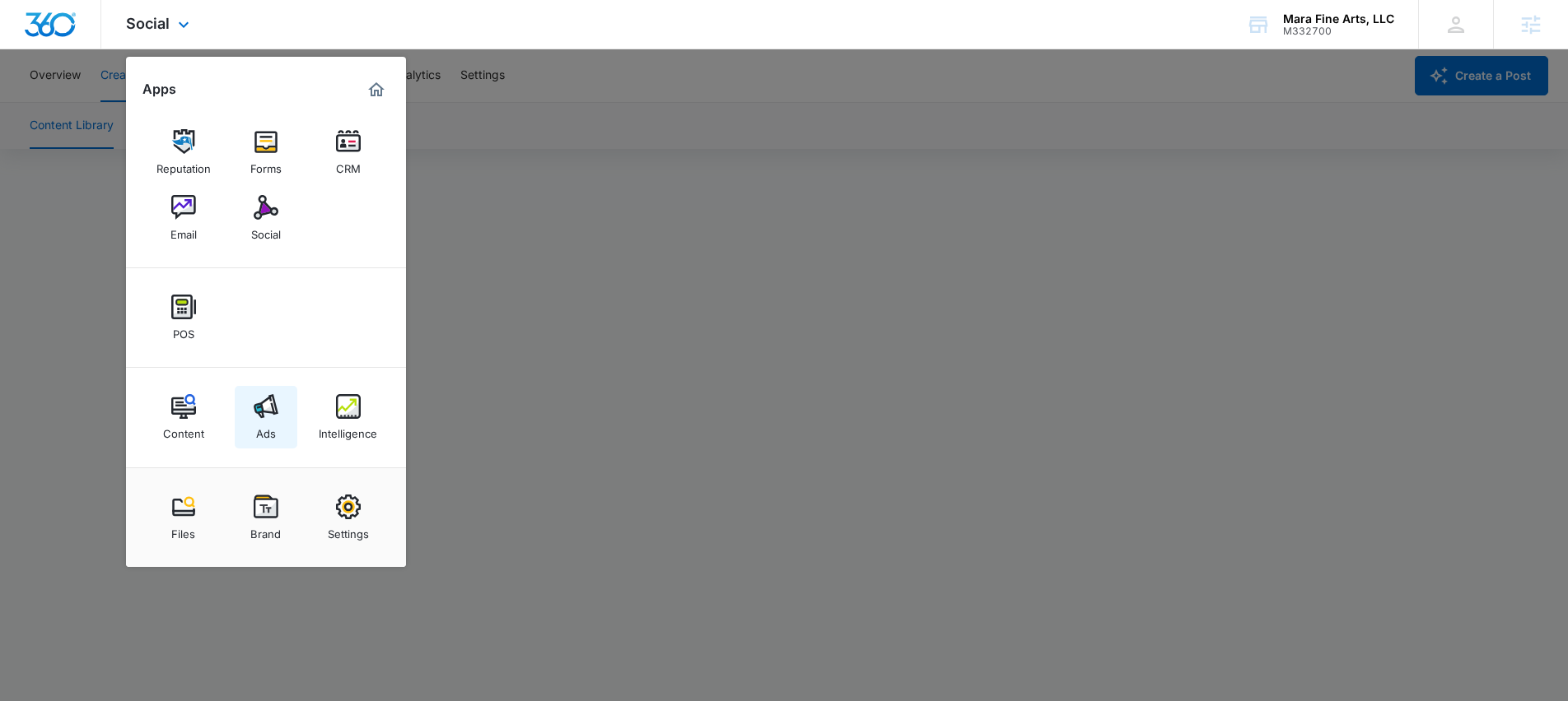
click at [265, 416] on img at bounding box center [266, 407] width 25 height 25
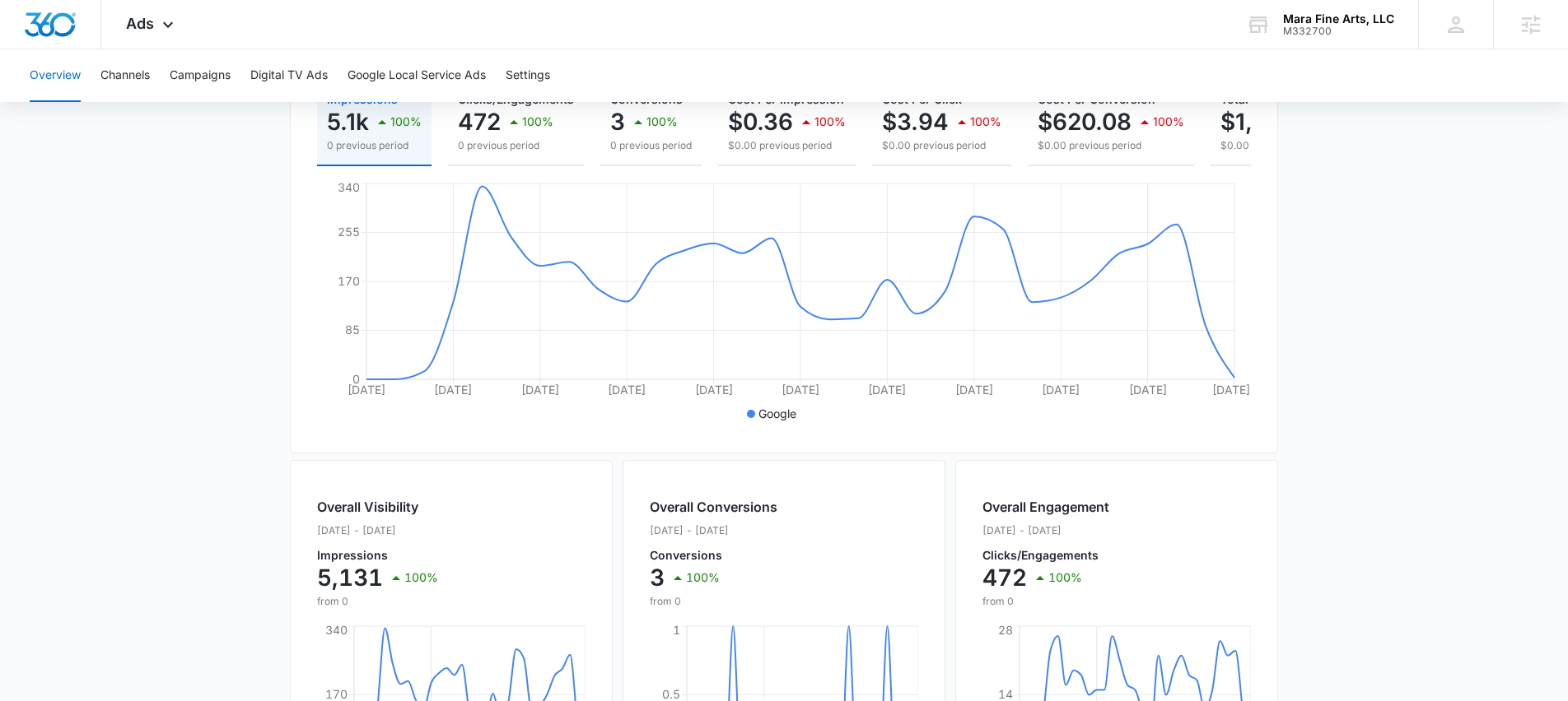
scroll to position [254, 0]
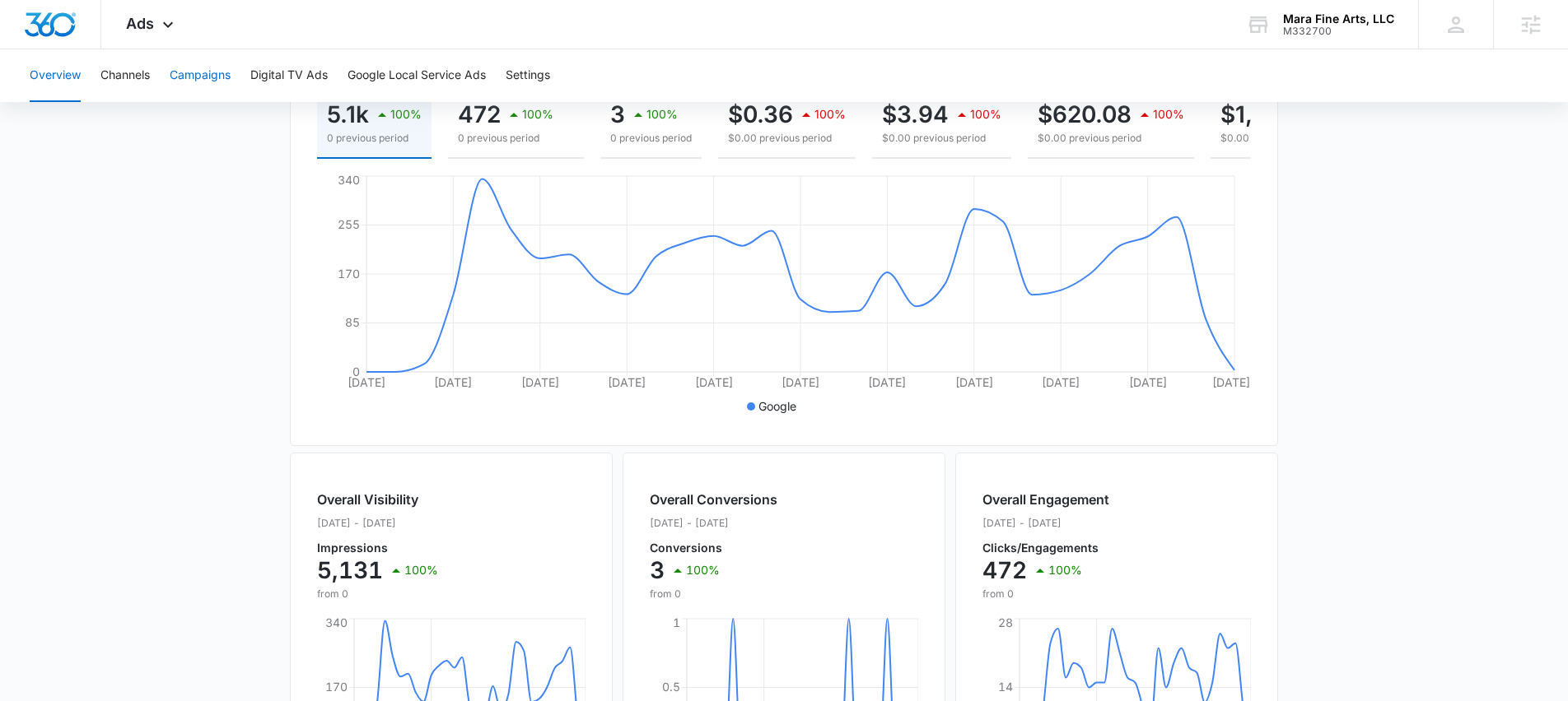
click at [191, 74] on button "Campaigns" at bounding box center [200, 75] width 61 height 53
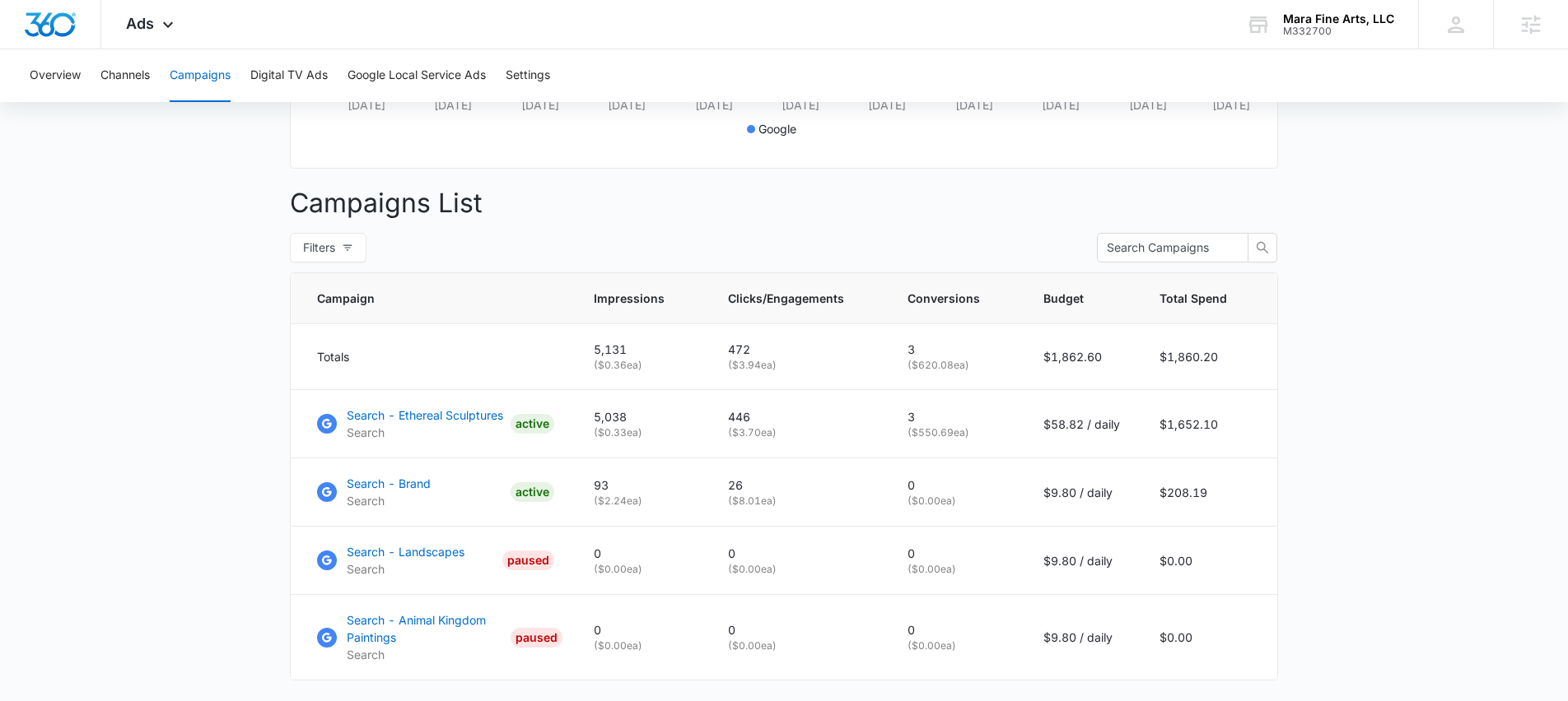
scroll to position [531, 0]
click at [407, 415] on p "Search - Ethereal Sculptures" at bounding box center [424, 416] width 157 height 17
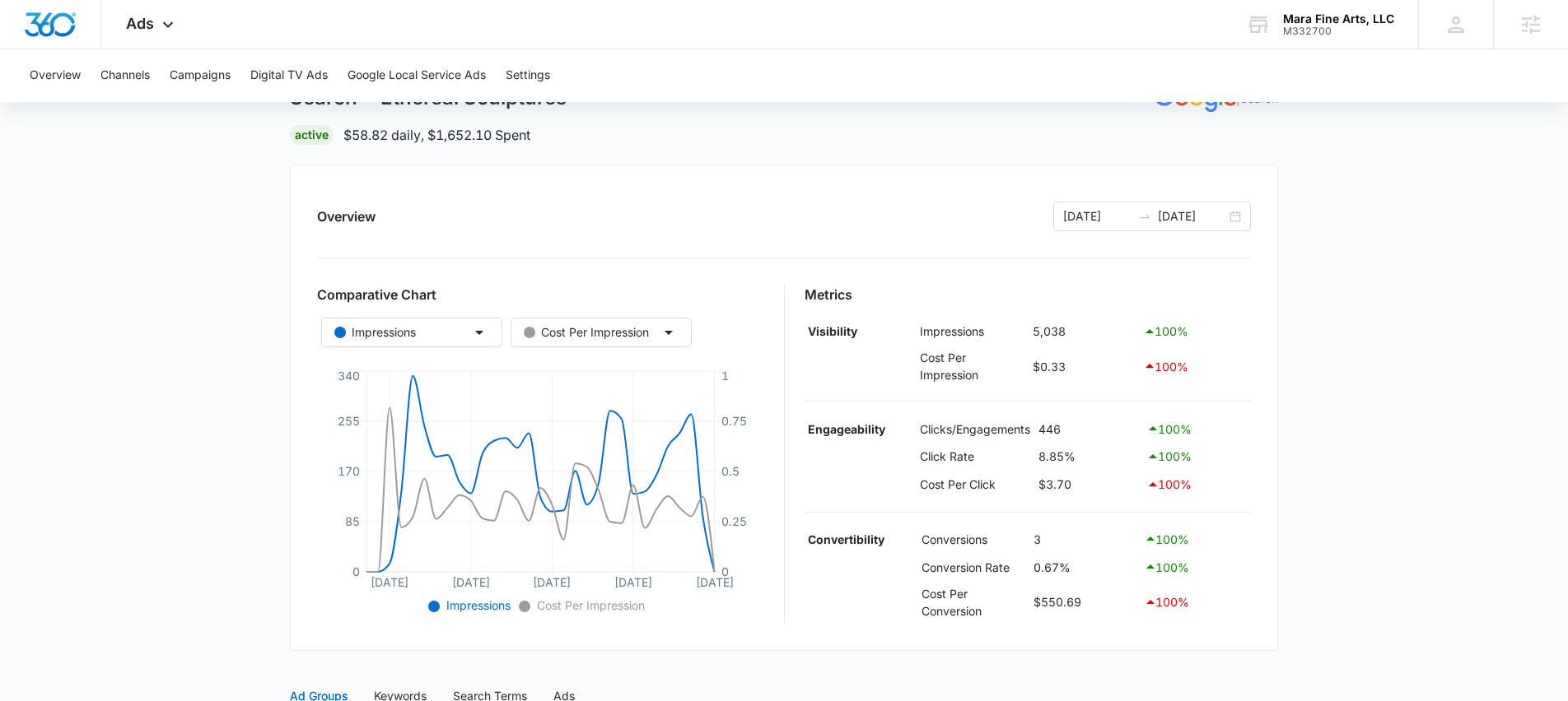
scroll to position [79, 0]
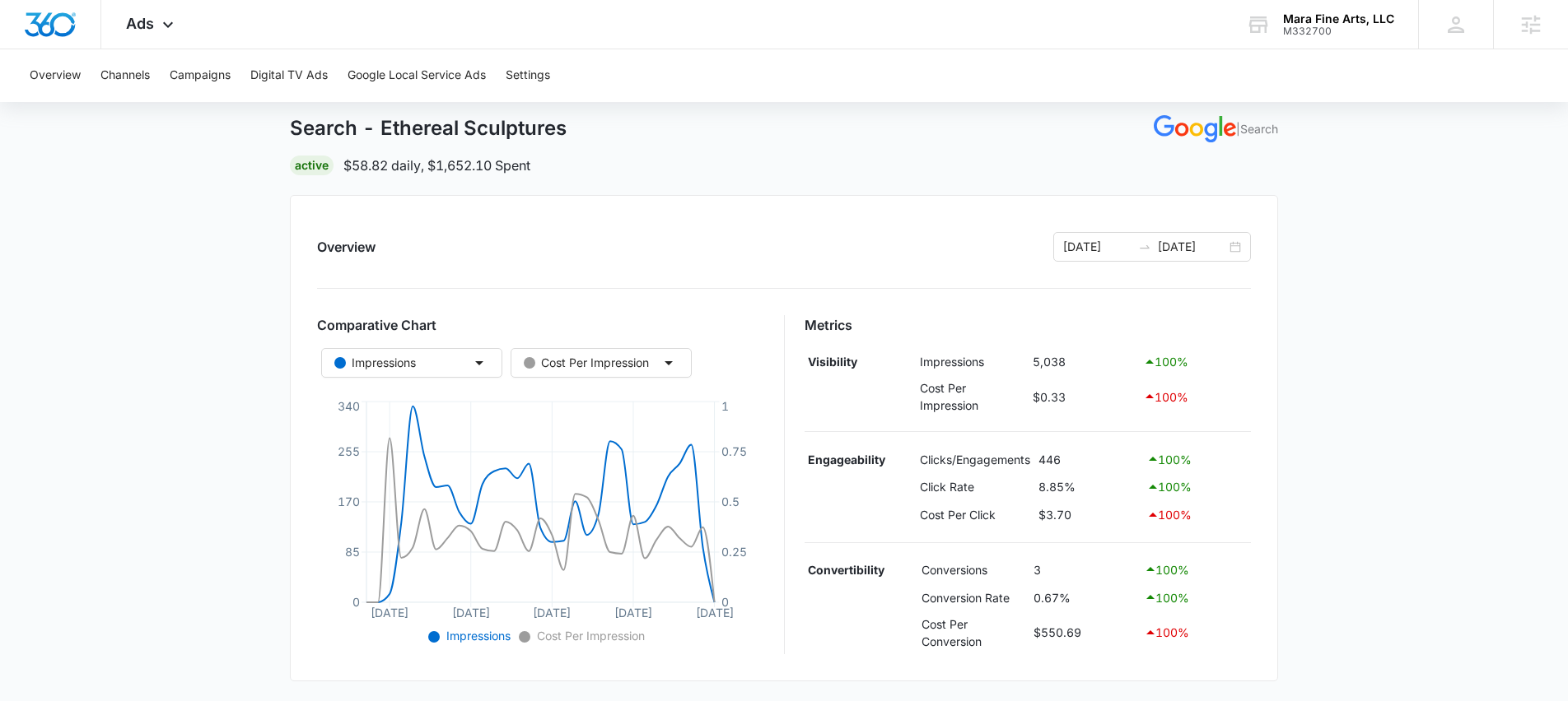
click at [171, 424] on main "Search - Ethereal Sculptures | Search Active $58.82 daily , $1,652.10 Spent Ove…" at bounding box center [784, 573] width 1568 height 994
click at [141, 35] on div "Ads Apps Reputation Forms CRM Email Social POS Content Ads Intelligence Files B…" at bounding box center [152, 24] width 101 height 48
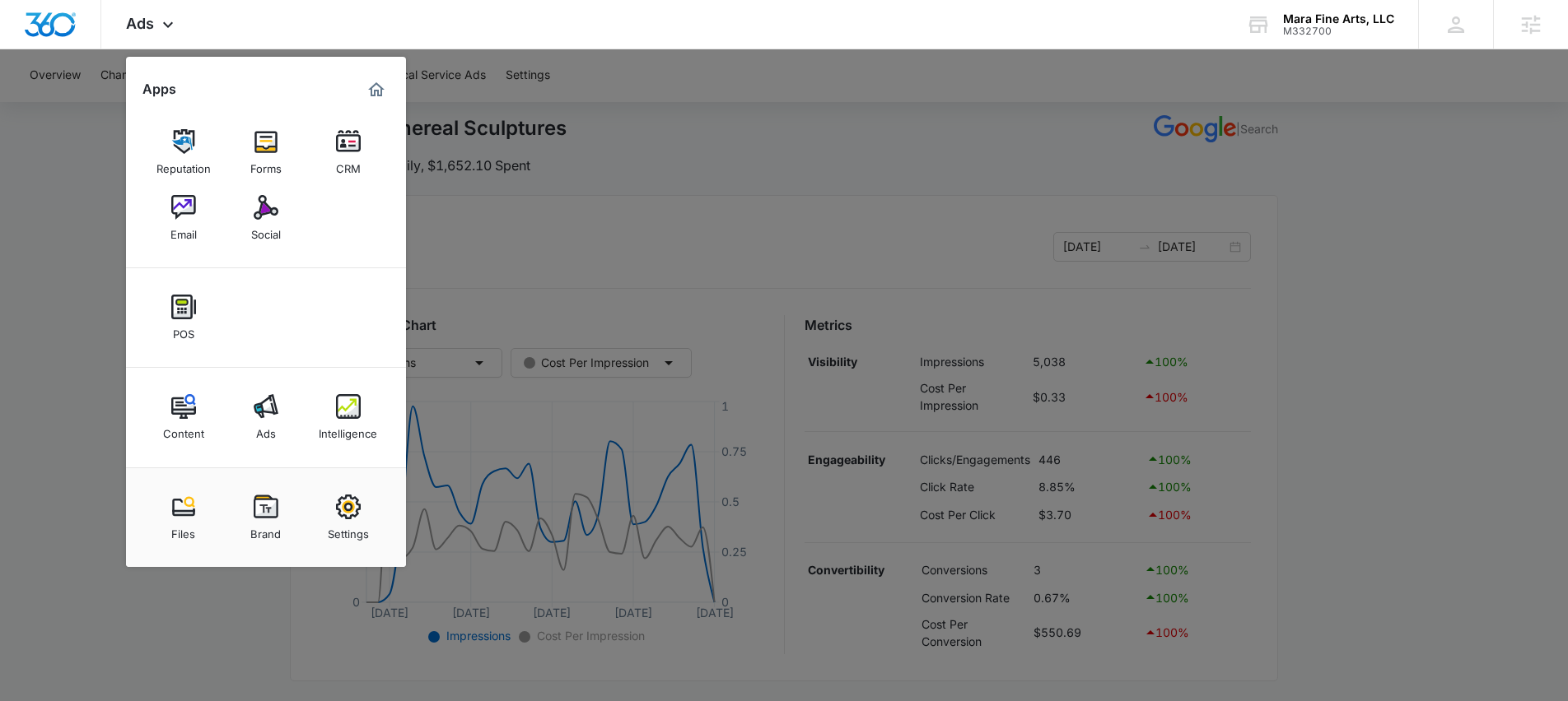
click at [63, 291] on div at bounding box center [784, 350] width 1568 height 701
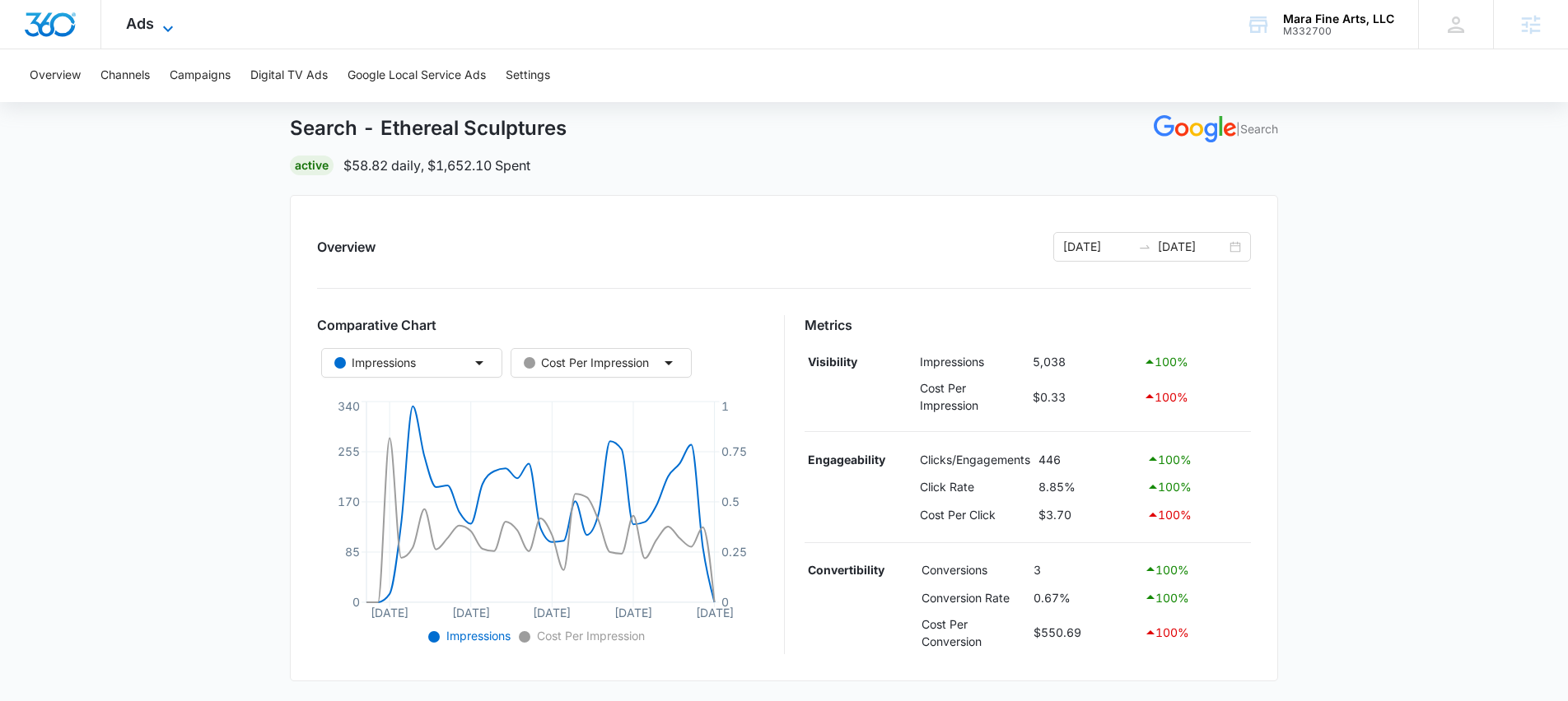
click at [139, 22] on span "Ads" at bounding box center [140, 23] width 28 height 17
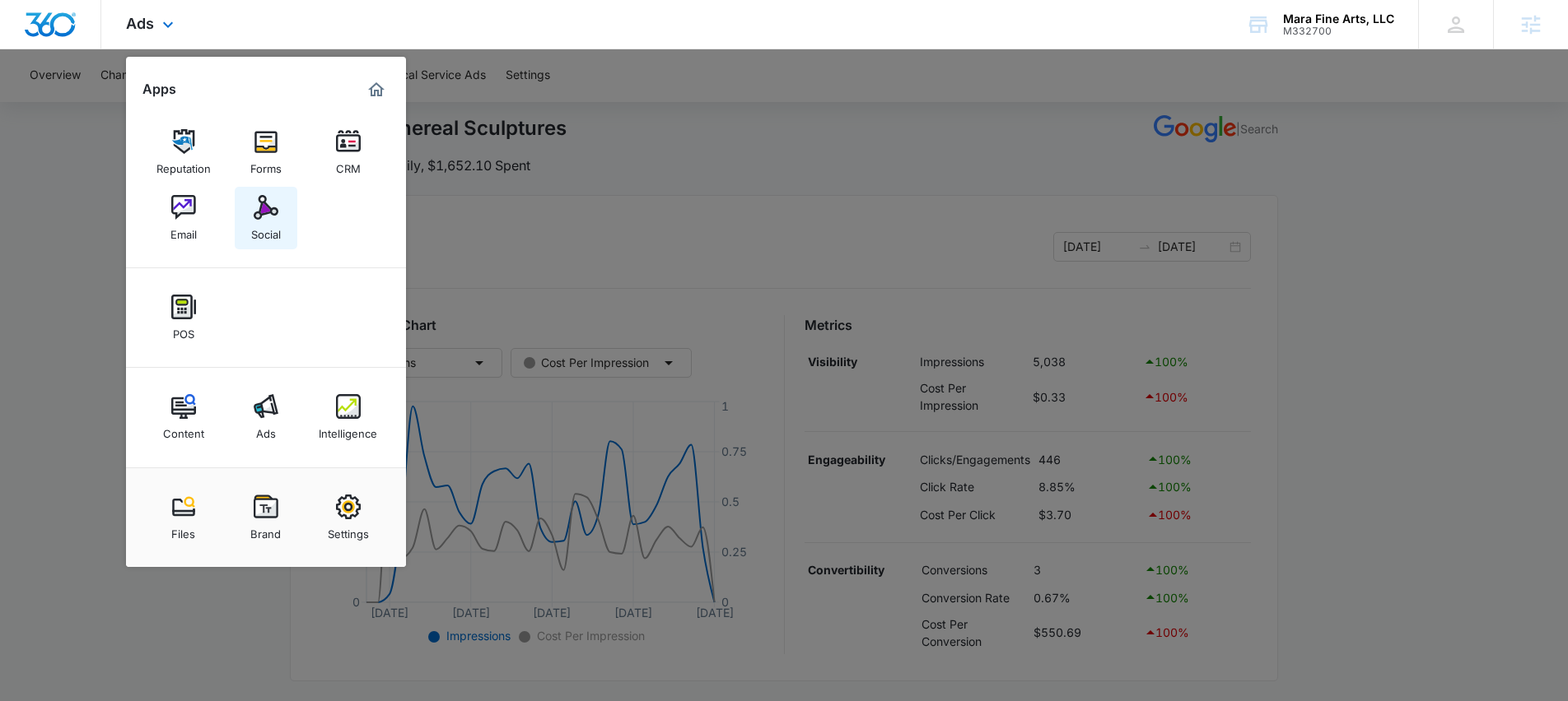
click at [270, 218] on img at bounding box center [266, 207] width 25 height 25
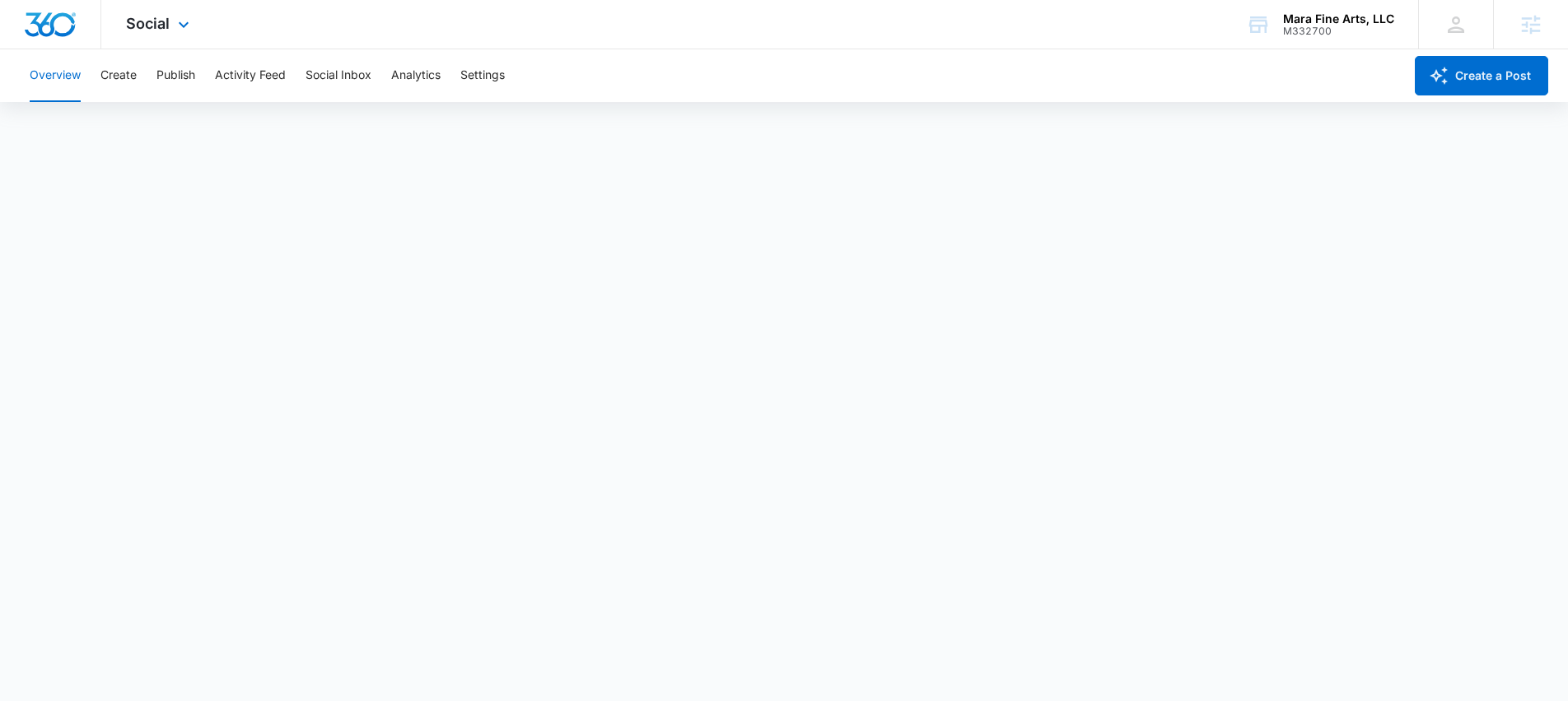
click at [694, 48] on div "Social Apps Reputation Forms CRM Email Social POS Content Ads Intelligence File…" at bounding box center [784, 24] width 1568 height 49
click at [479, 80] on button "Settings" at bounding box center [482, 75] width 44 height 53
click at [60, 80] on button "Overview" at bounding box center [55, 75] width 51 height 53
click at [60, 71] on button "Overview" at bounding box center [55, 75] width 51 height 53
click at [343, 32] on div "Social Apps Reputation Forms CRM Email Social POS Content Ads Intelligence File…" at bounding box center [784, 24] width 1568 height 49
